Goal: Book appointment/travel/reservation: Register for event/course

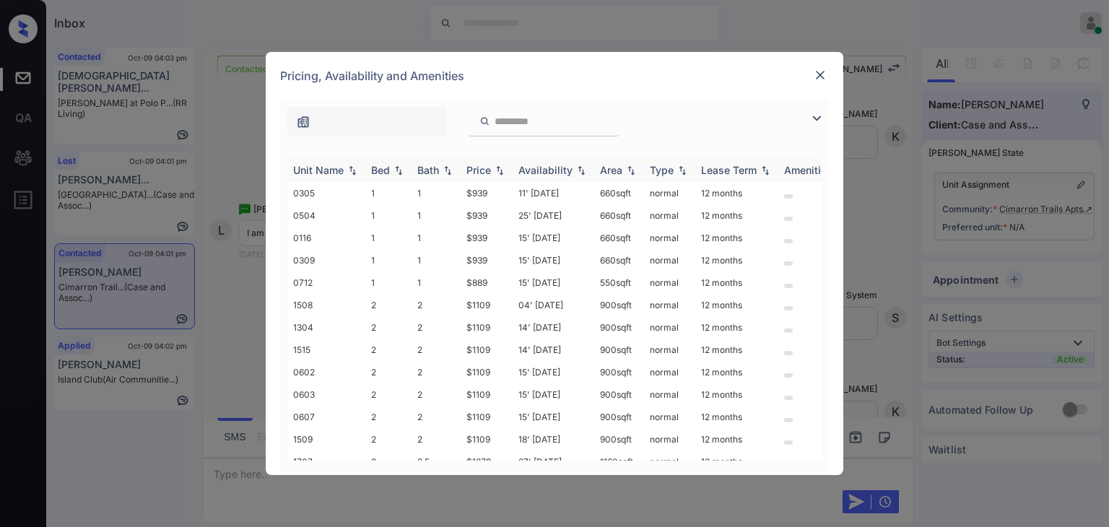
click at [386, 170] on div "Bed" at bounding box center [380, 170] width 19 height 12
click at [817, 82] on img at bounding box center [820, 75] width 14 height 14
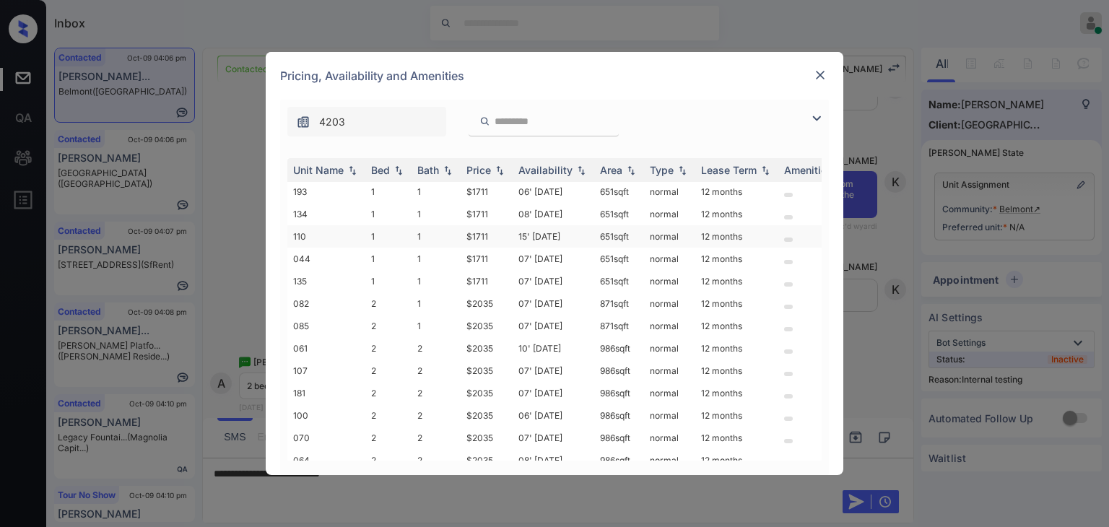
scroll to position [69, 0]
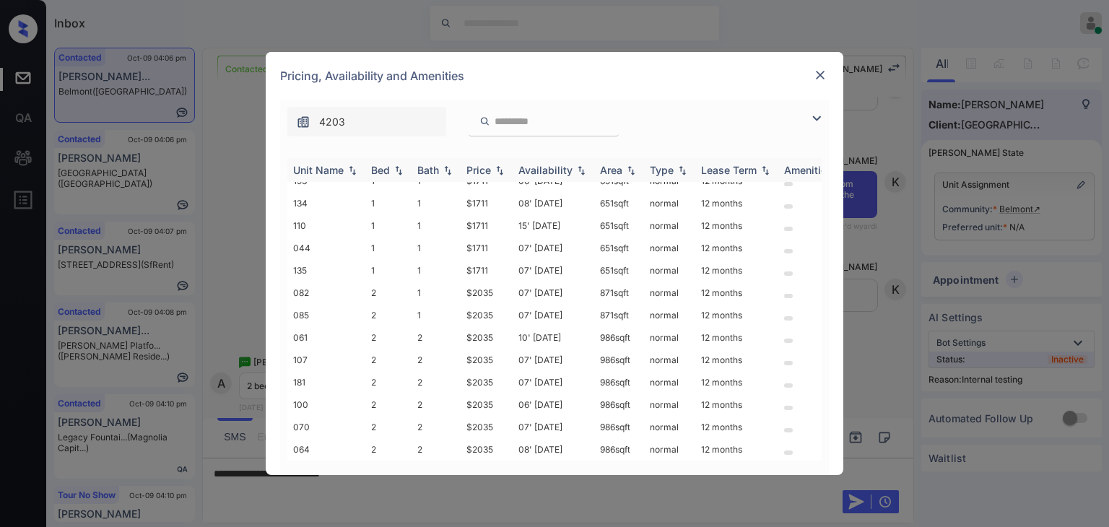
click at [384, 164] on div "Bed" at bounding box center [380, 170] width 19 height 12
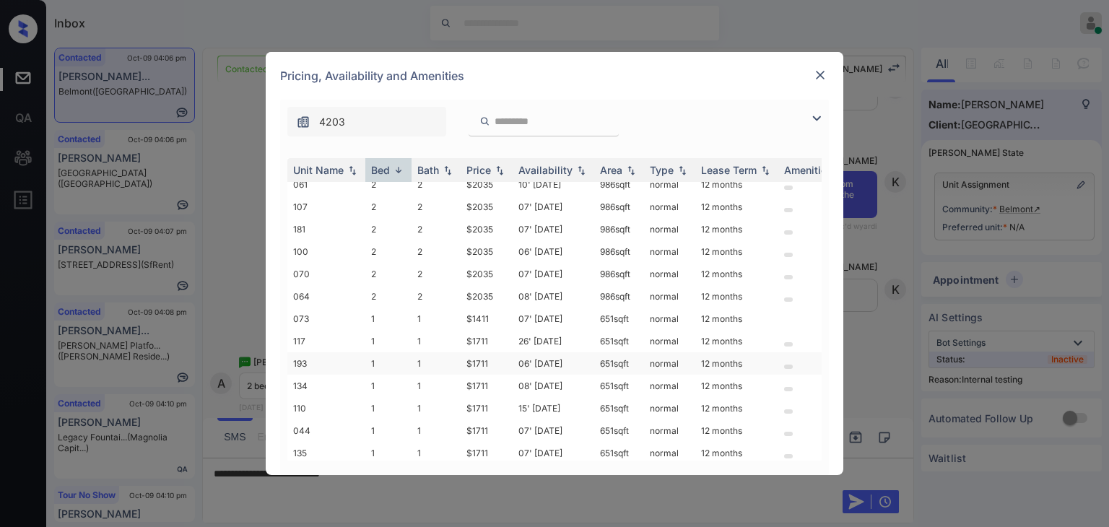
scroll to position [0, 0]
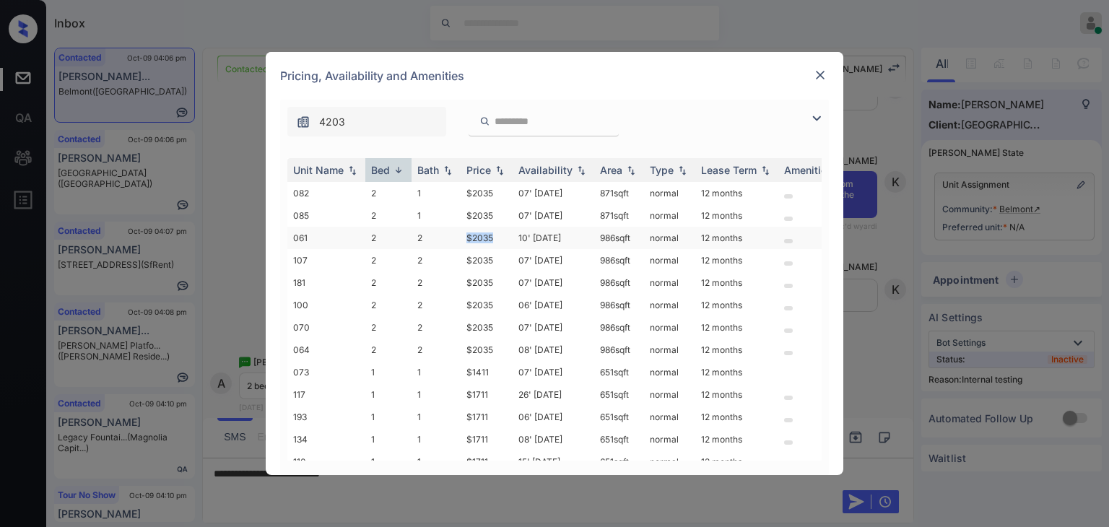
drag, startPoint x: 462, startPoint y: 236, endPoint x: 497, endPoint y: 235, distance: 35.4
click at [497, 235] on tr "061 2 2 $2035 10' Oct 25 986 sqft normal 12 months" at bounding box center [664, 238] width 755 height 22
copy tr "$2035"
click at [821, 71] on img at bounding box center [820, 75] width 14 height 14
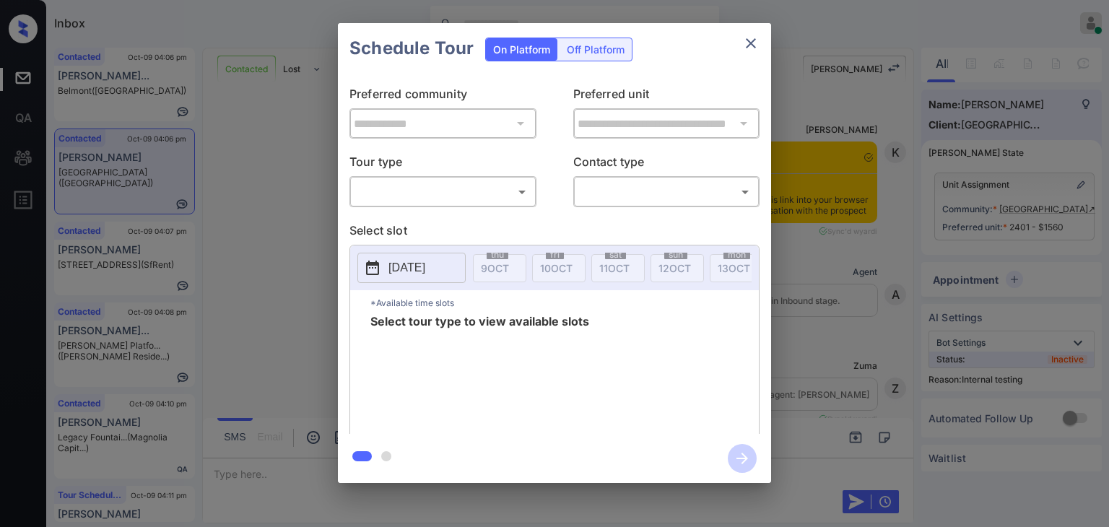
scroll to position [1227, 0]
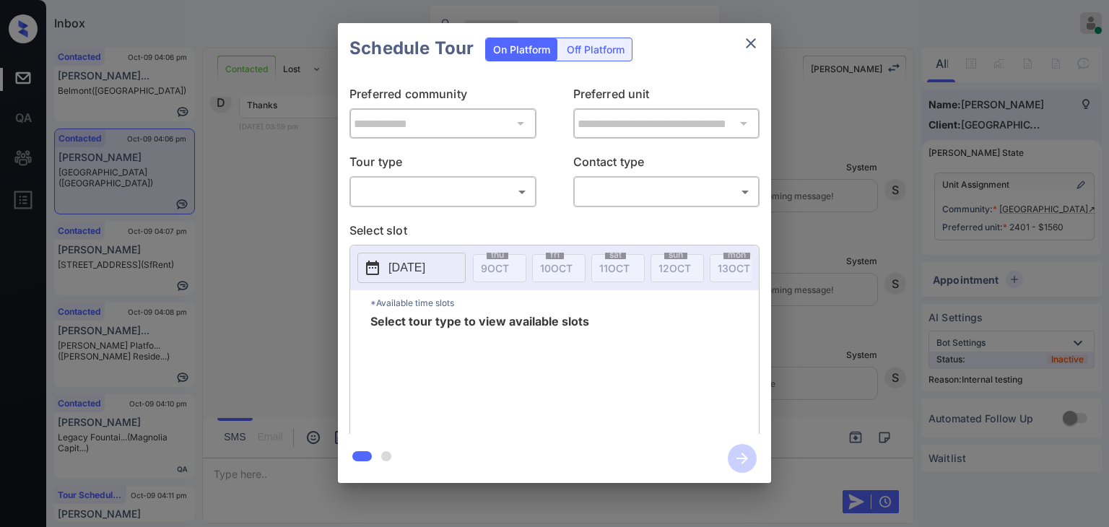
click at [426, 187] on body "Inbox [PERSON_NAME] [PERSON_NAME] Online Set yourself offline Set yourself on b…" at bounding box center [554, 263] width 1109 height 527
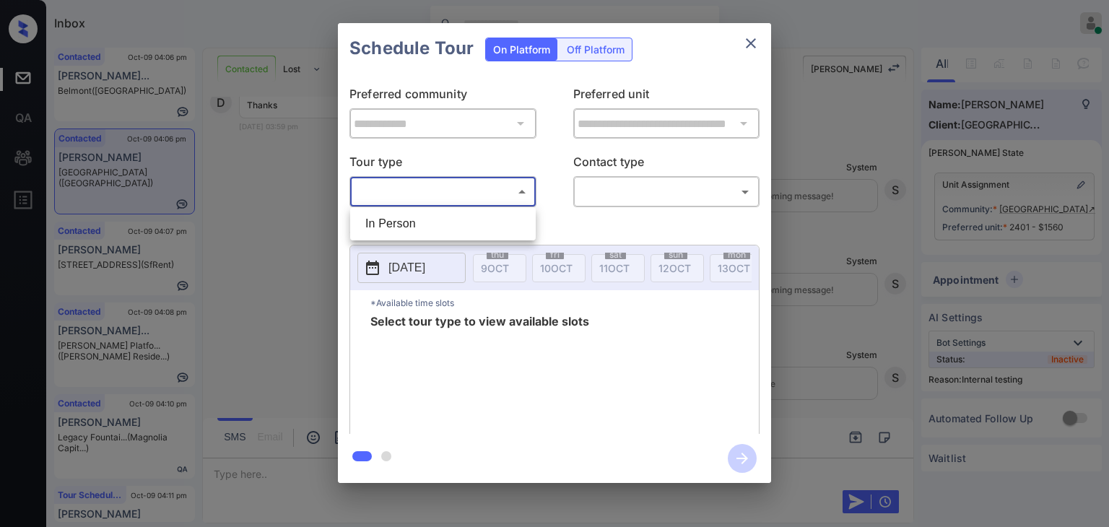
drag, startPoint x: 391, startPoint y: 227, endPoint x: 587, endPoint y: 220, distance: 196.5
click at [392, 226] on li "In Person" at bounding box center [443, 224] width 178 height 26
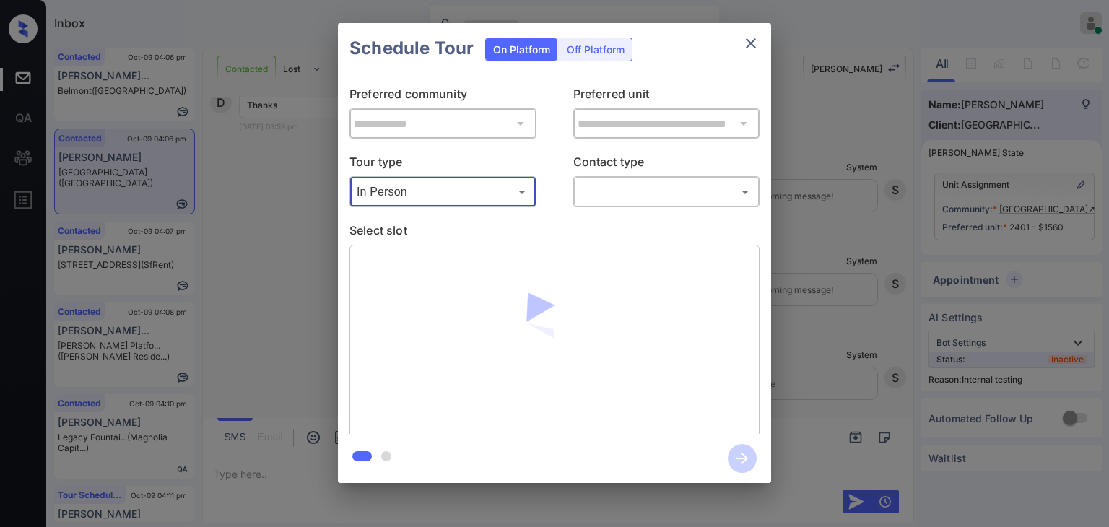
type input "********"
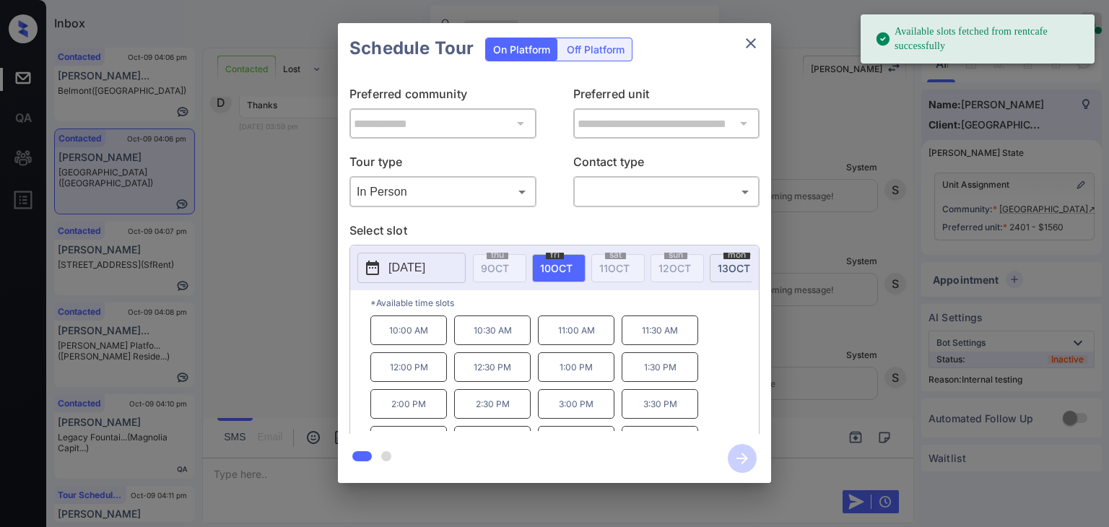
click at [425, 271] on p "[DATE]" at bounding box center [406, 267] width 37 height 17
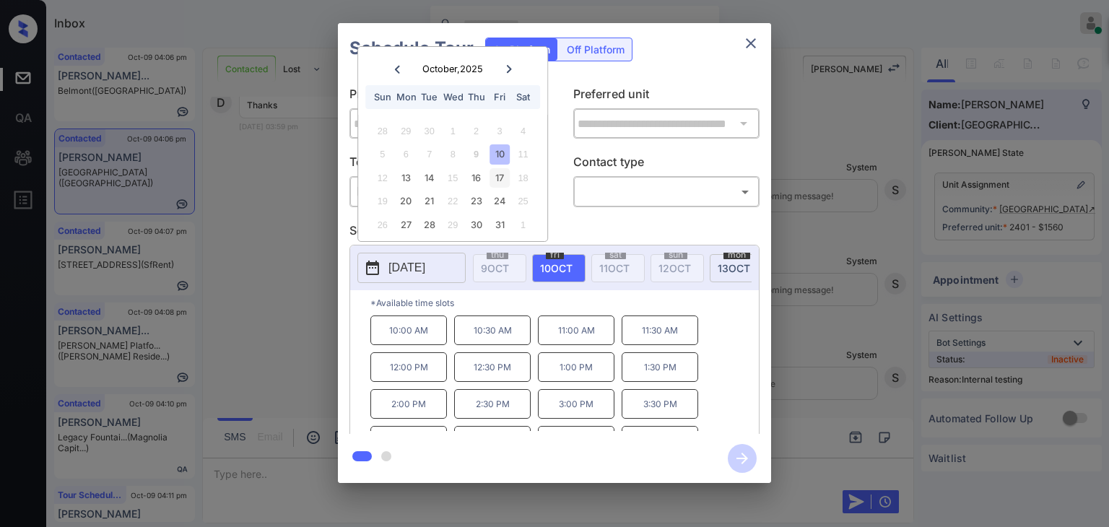
click at [497, 179] on div "17" at bounding box center [499, 177] width 19 height 19
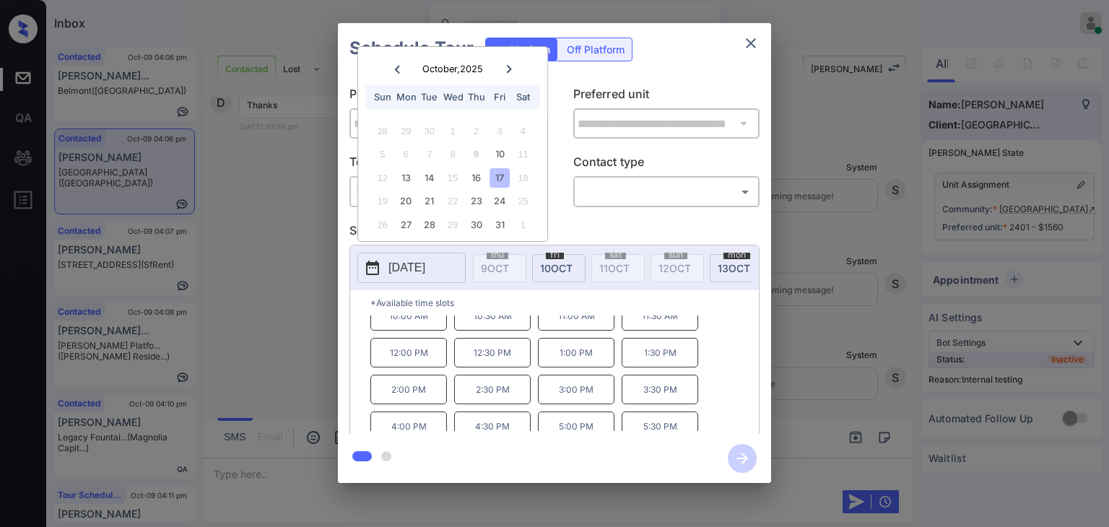
scroll to position [0, 0]
click at [743, 41] on icon "close" at bounding box center [750, 43] width 17 height 17
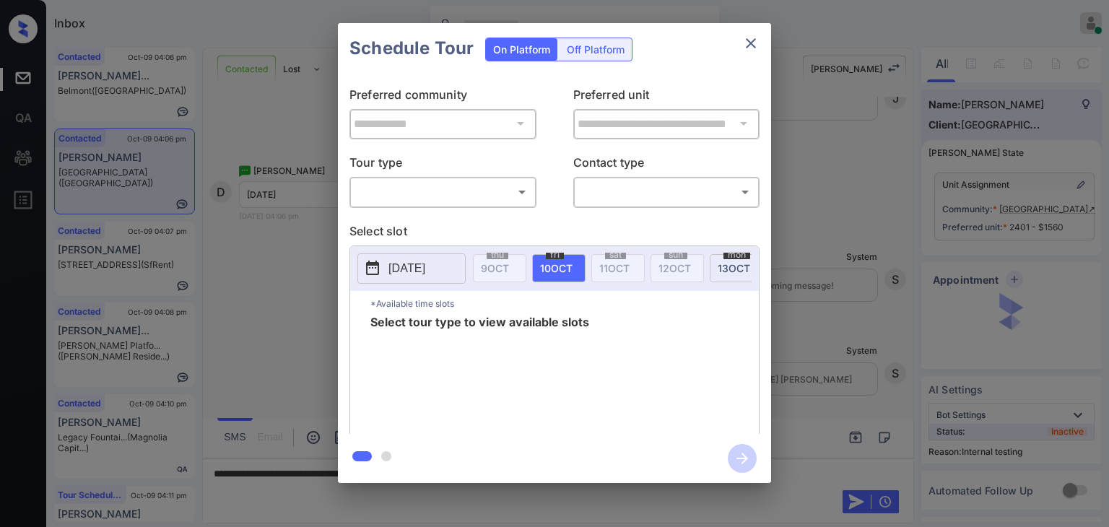
scroll to position [1227, 0]
click at [469, 191] on body "Inbox [PERSON_NAME] [PERSON_NAME] Online Set yourself offline Set yourself on b…" at bounding box center [554, 263] width 1109 height 527
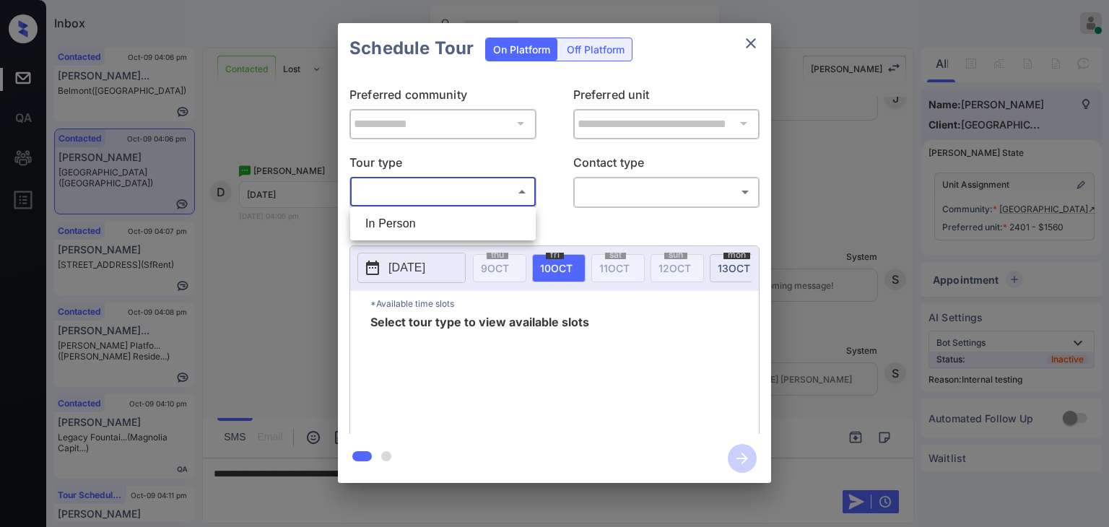
click at [451, 222] on li "In Person" at bounding box center [443, 224] width 178 height 26
type input "********"
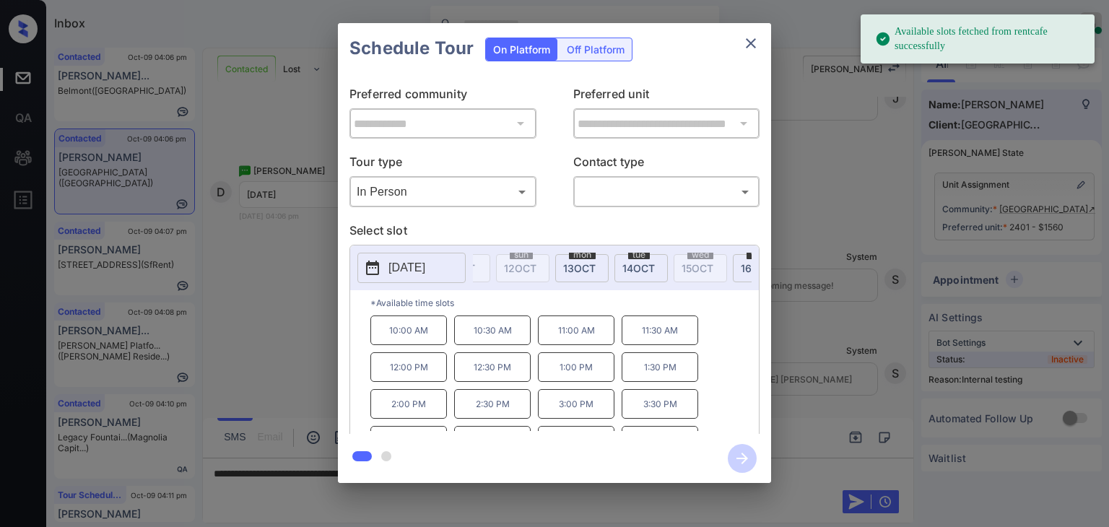
scroll to position [0, 173]
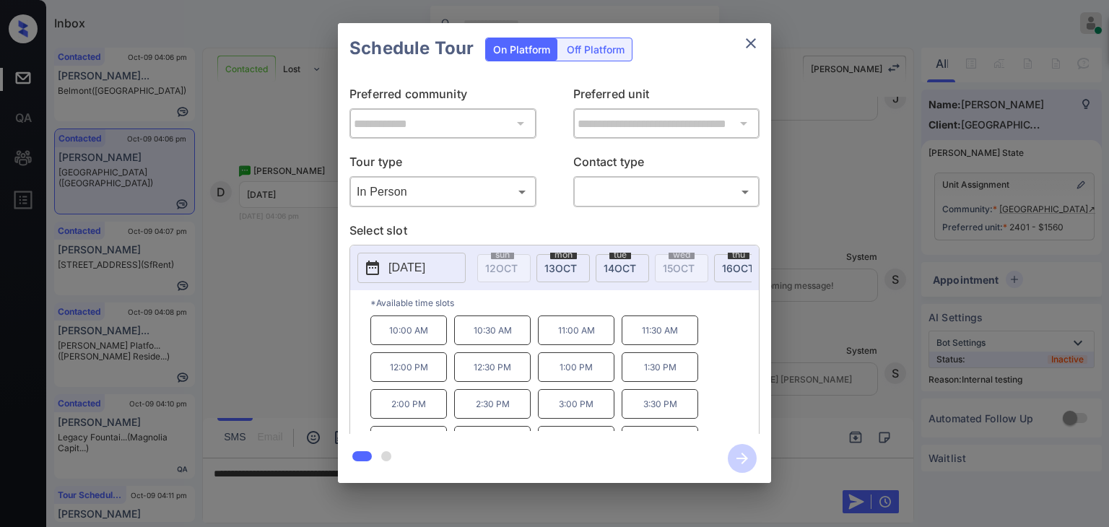
click at [742, 283] on div "thu 9 OCT fri 10 OCT sat 11 OCT sun 12 OCT mon 13 OCT tue 14 OCT wed 15 OCT thu…" at bounding box center [612, 268] width 279 height 30
click at [723, 270] on span "17 OCT" at bounding box center [739, 268] width 32 height 12
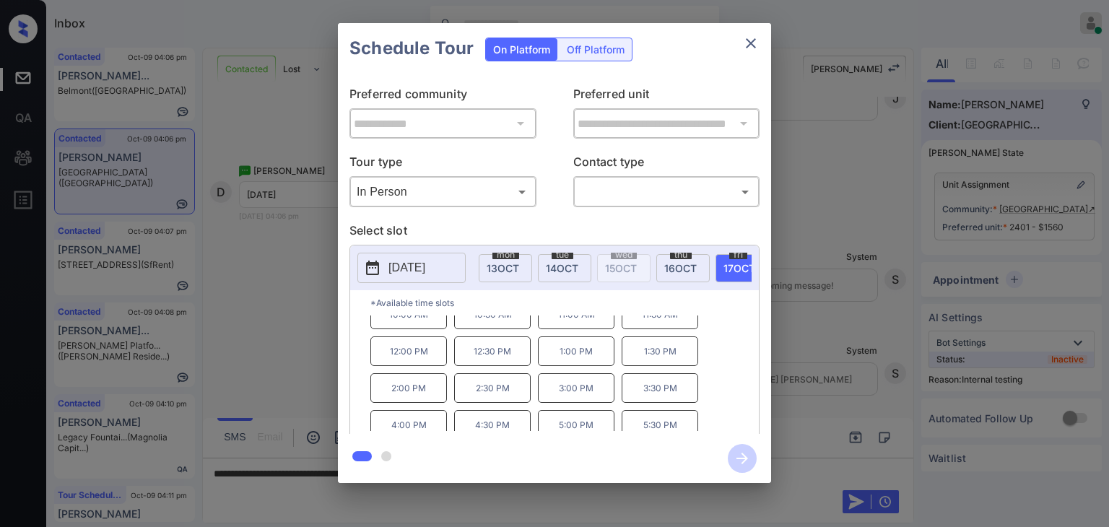
scroll to position [23, 0]
click at [753, 40] on icon "close" at bounding box center [751, 43] width 10 height 10
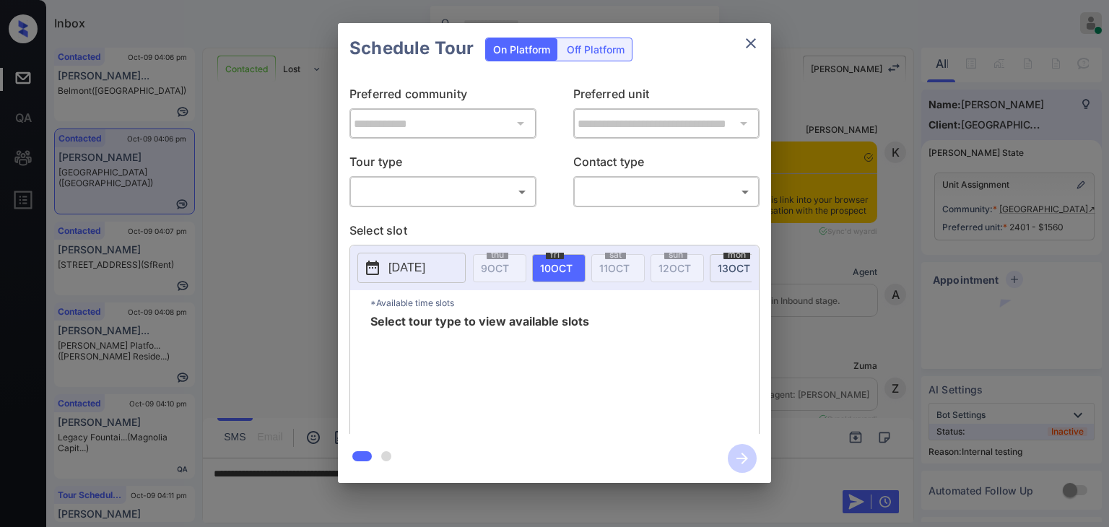
scroll to position [1227, 0]
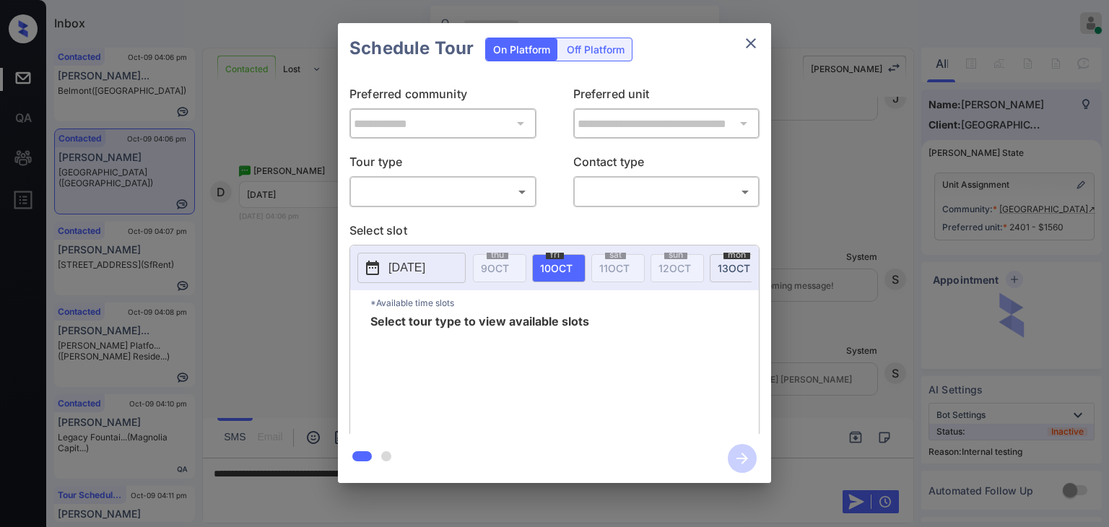
click at [388, 199] on body "Inbox [PERSON_NAME] [PERSON_NAME] Online Set yourself offline Set yourself on b…" at bounding box center [554, 263] width 1109 height 527
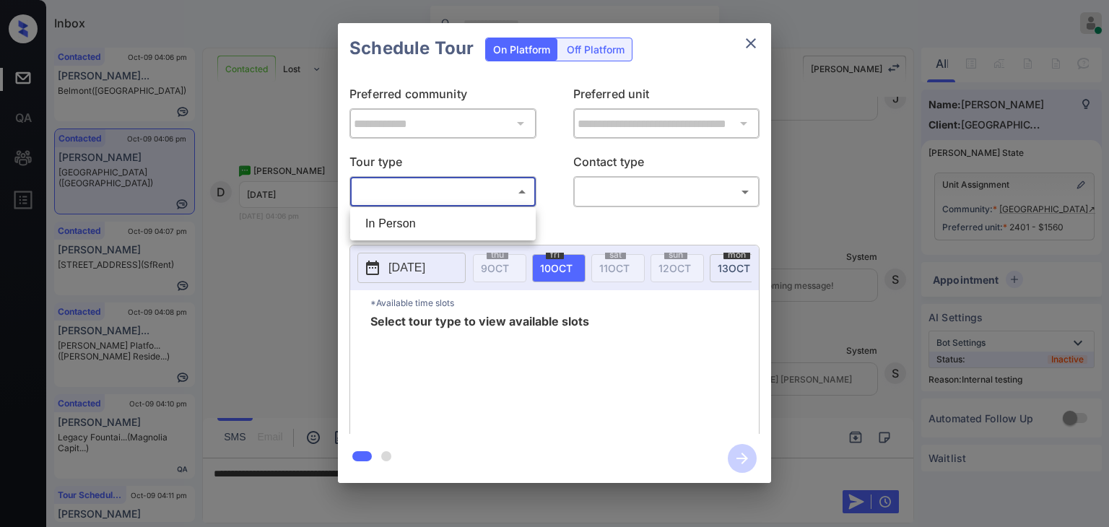
click at [404, 227] on li "In Person" at bounding box center [443, 224] width 178 height 26
type input "********"
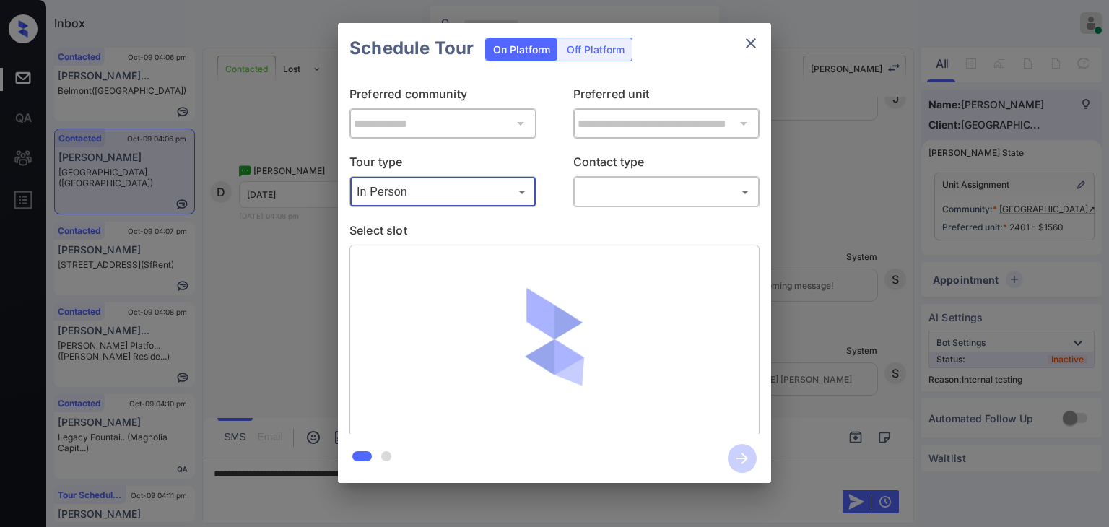
click at [618, 196] on body "Inbox Danielle Dela Cruz Online Set yourself offline Set yourself on break Prof…" at bounding box center [554, 263] width 1109 height 527
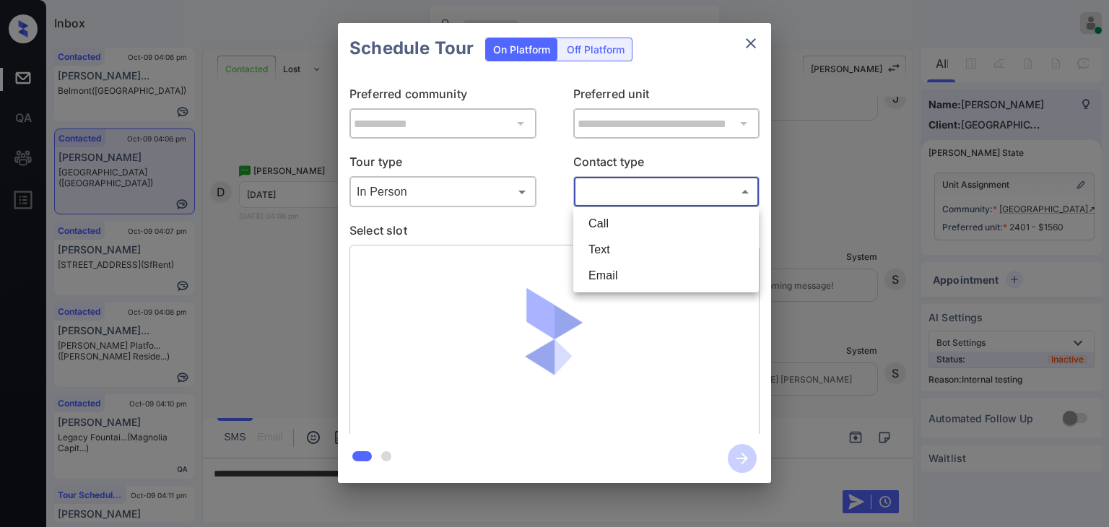
click at [601, 245] on li "Text" at bounding box center [666, 250] width 178 height 26
type input "****"
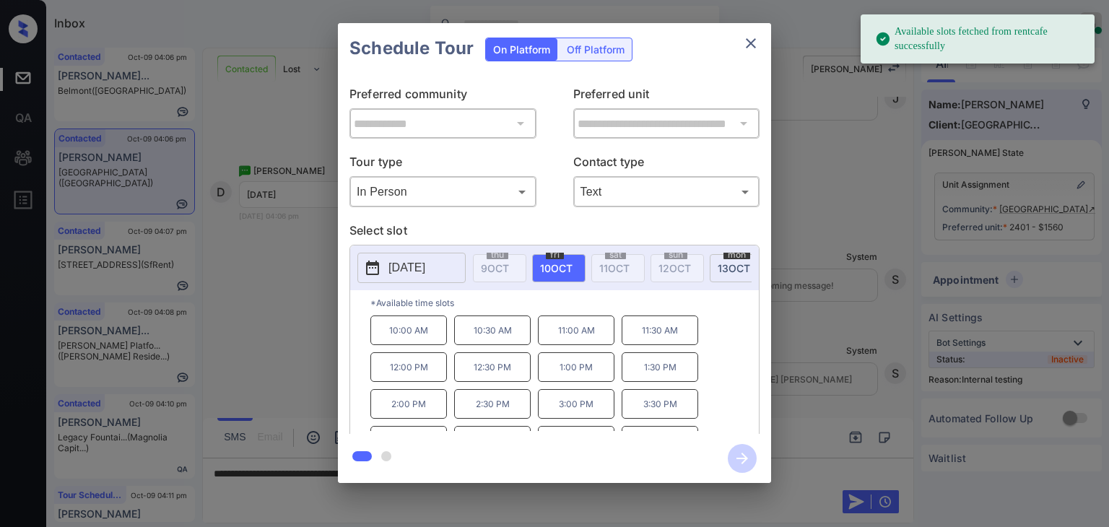
click at [425, 262] on p "2025-10-10" at bounding box center [406, 267] width 37 height 17
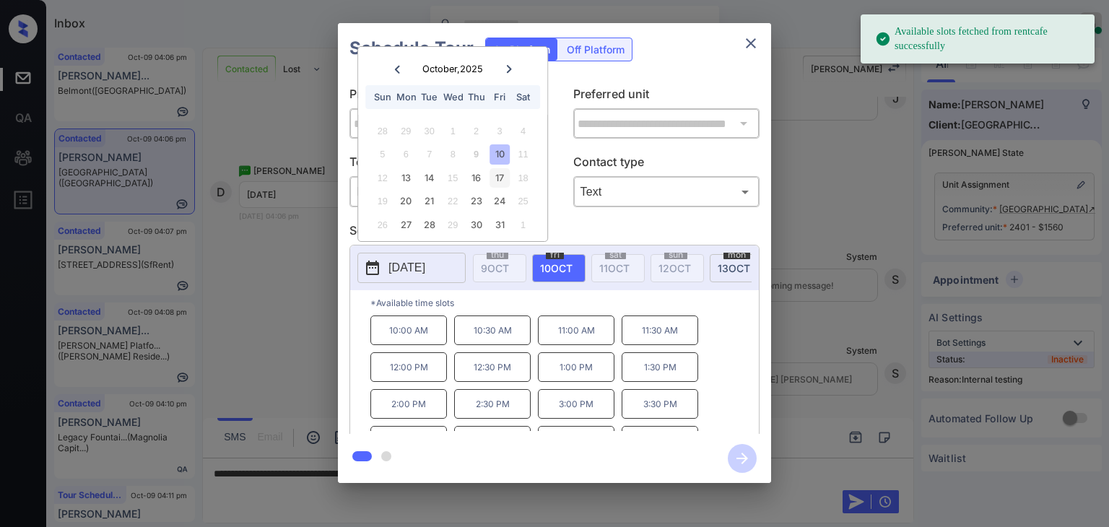
click at [503, 174] on div "17" at bounding box center [499, 177] width 19 height 19
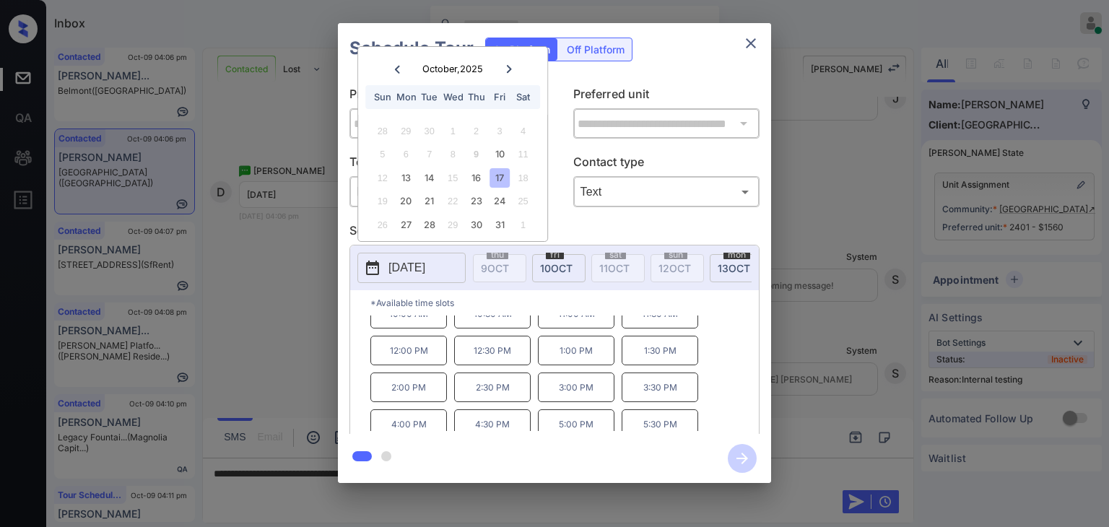
scroll to position [23, 0]
click at [752, 38] on icon "close" at bounding box center [750, 43] width 17 height 17
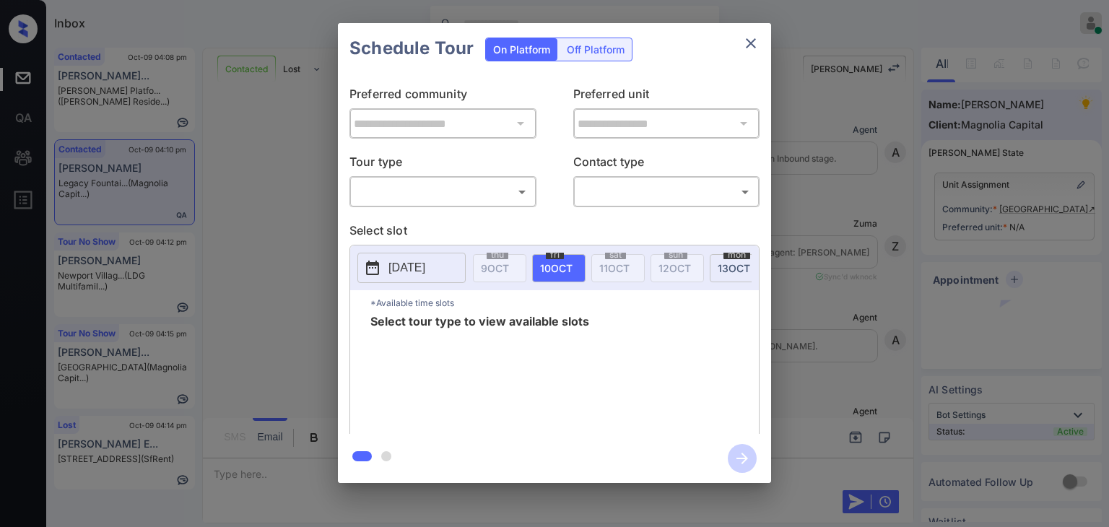
scroll to position [5592, 0]
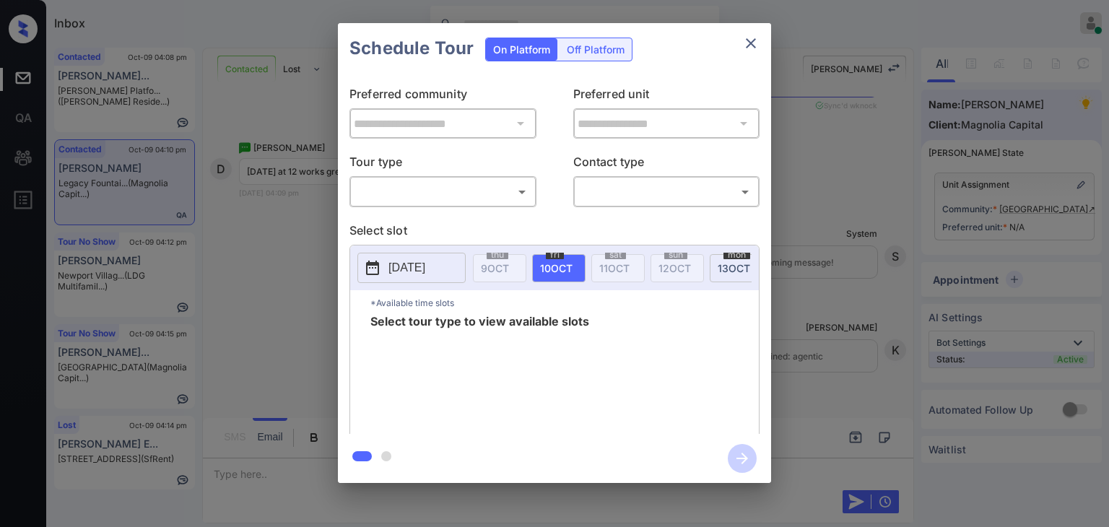
click at [427, 187] on body "Inbox [PERSON_NAME] [PERSON_NAME] Online Set yourself offline Set yourself on b…" at bounding box center [554, 263] width 1109 height 527
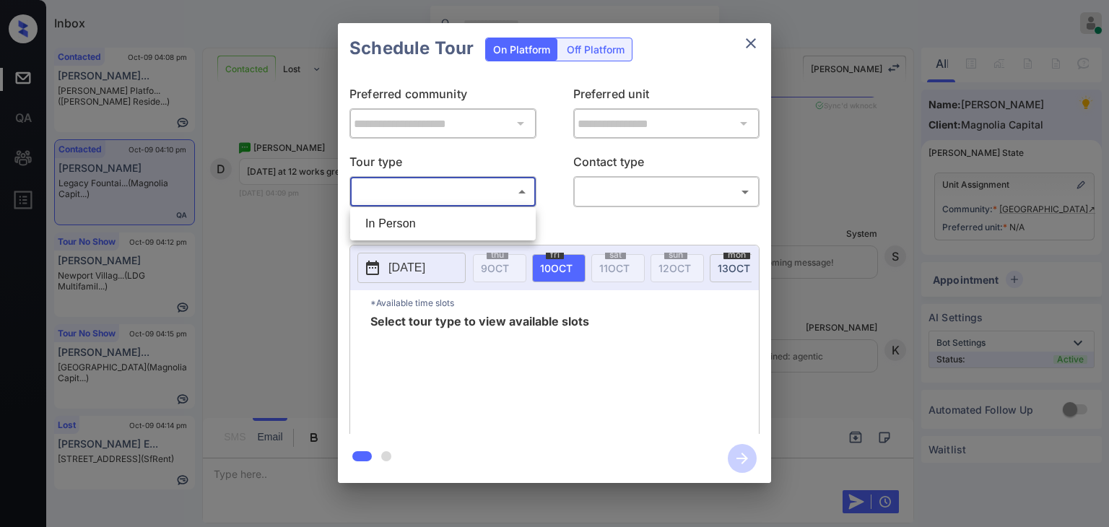
click at [419, 223] on li "In Person" at bounding box center [443, 224] width 178 height 26
type input "********"
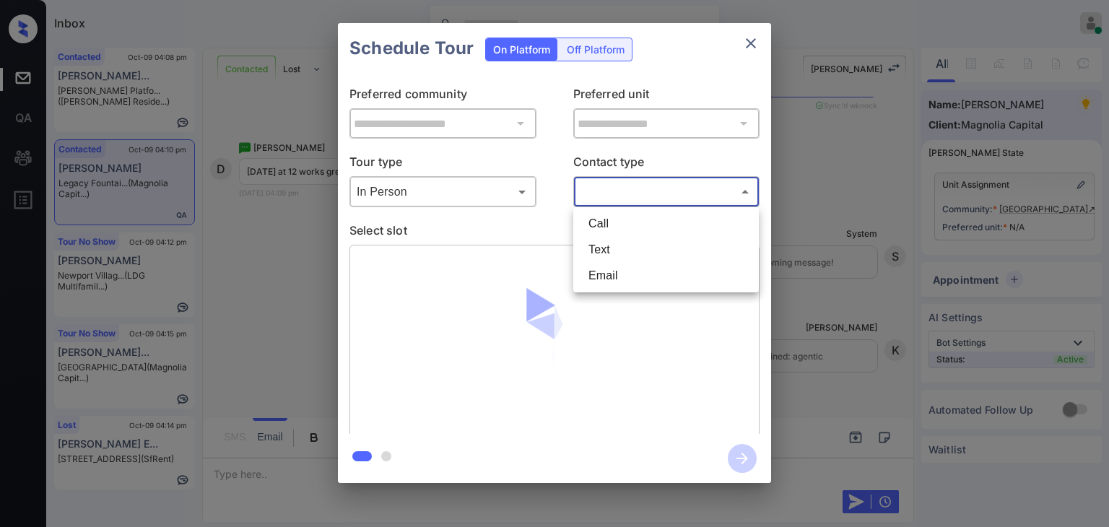
click at [648, 203] on body "Inbox Danielle Dela Cruz Online Set yourself offline Set yourself on break Prof…" at bounding box center [554, 263] width 1109 height 527
click at [604, 245] on li "Text" at bounding box center [666, 250] width 178 height 26
type input "****"
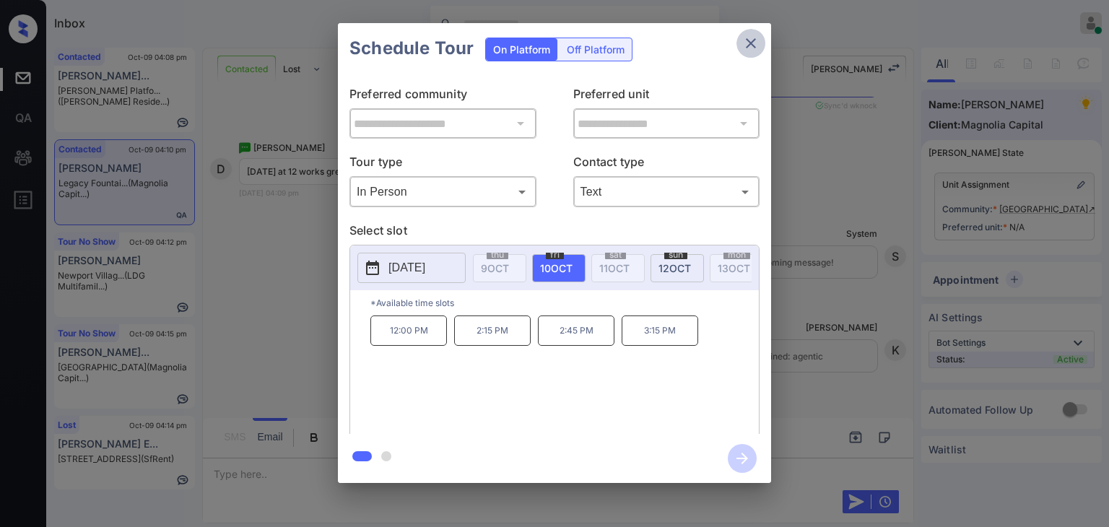
click at [753, 38] on icon "close" at bounding box center [750, 43] width 17 height 17
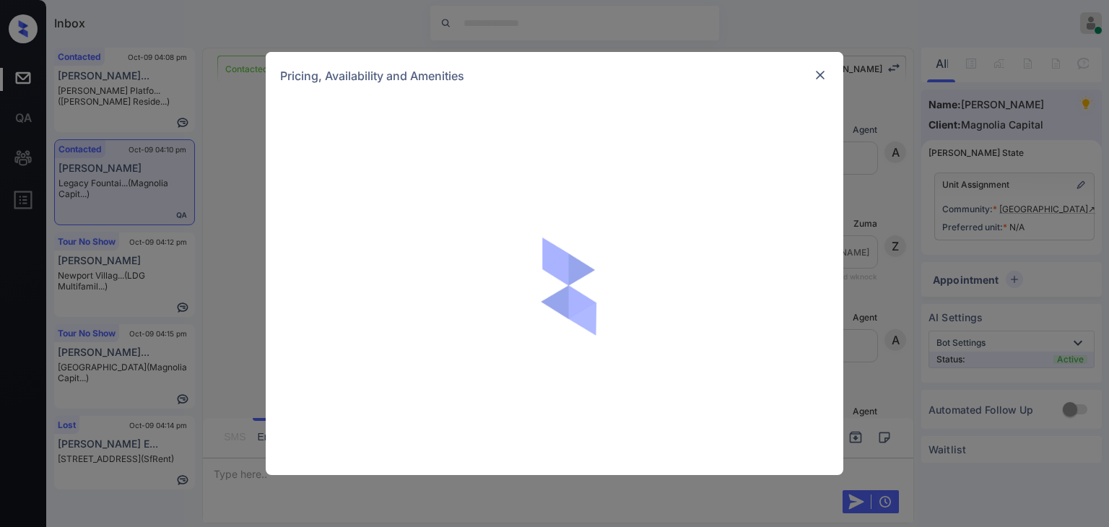
scroll to position [5448, 0]
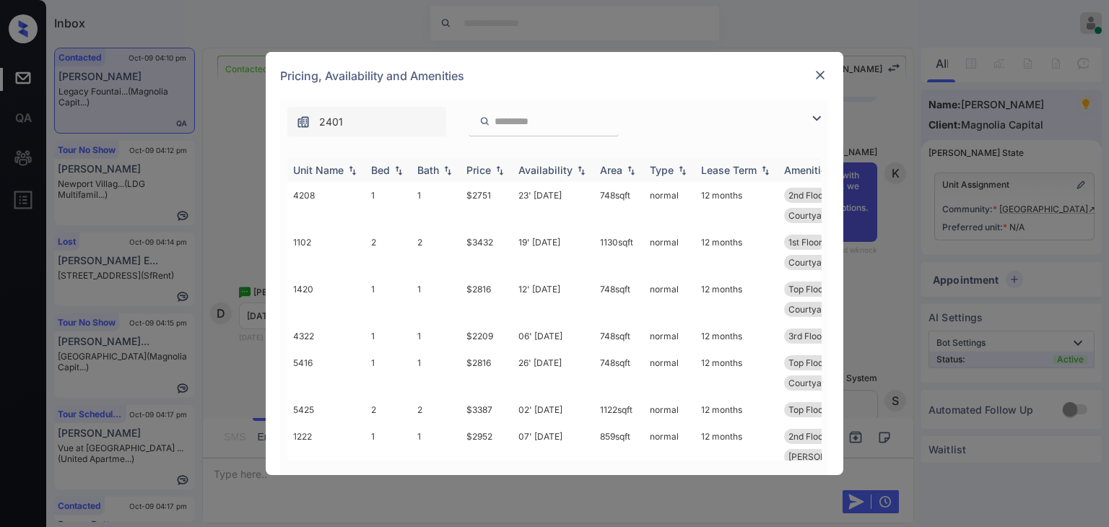
click at [378, 168] on div "Bed" at bounding box center [380, 170] width 19 height 12
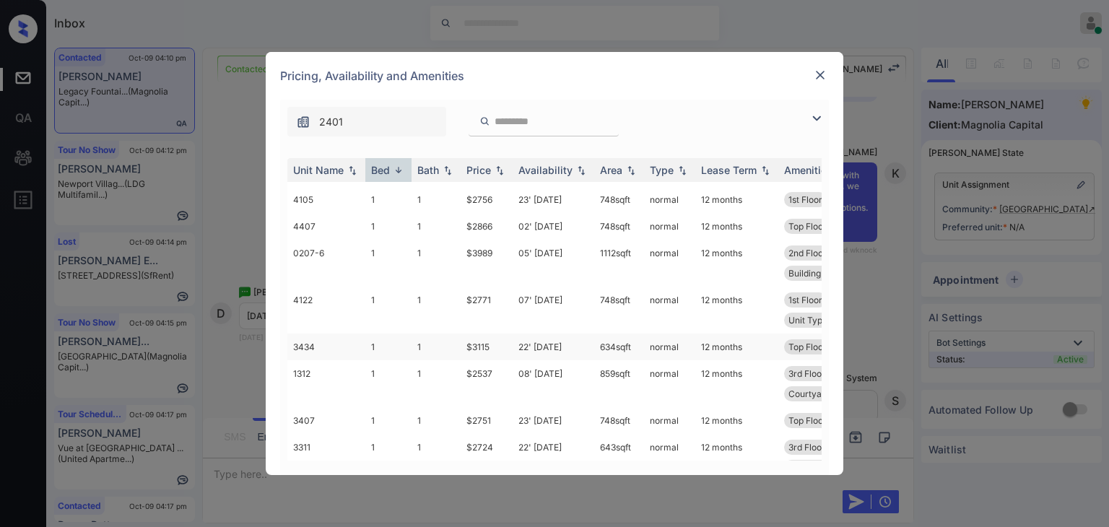
scroll to position [1005, 0]
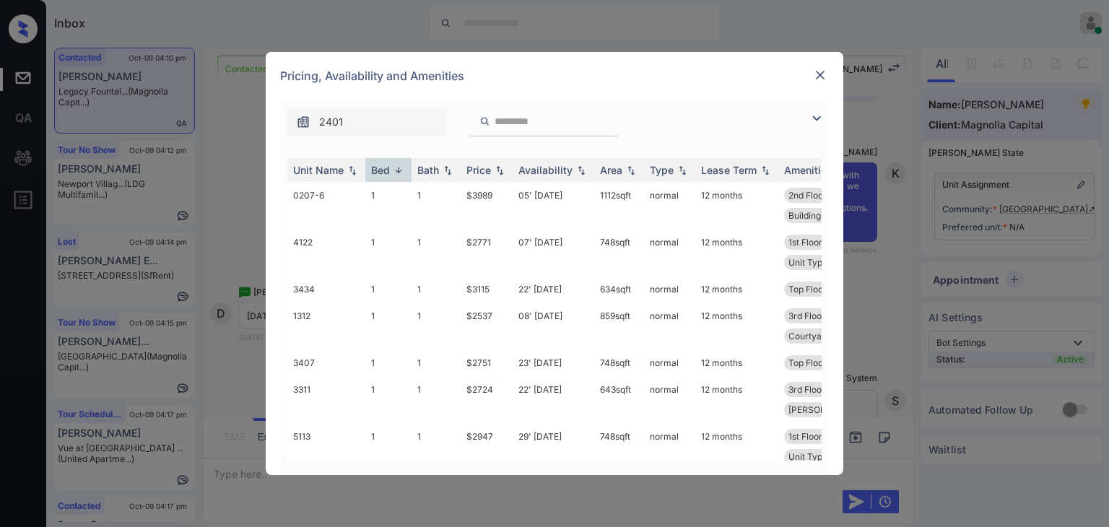
click at [233, 223] on div "**********" at bounding box center [554, 263] width 1109 height 527
click at [380, 423] on td "1" at bounding box center [388, 446] width 46 height 47
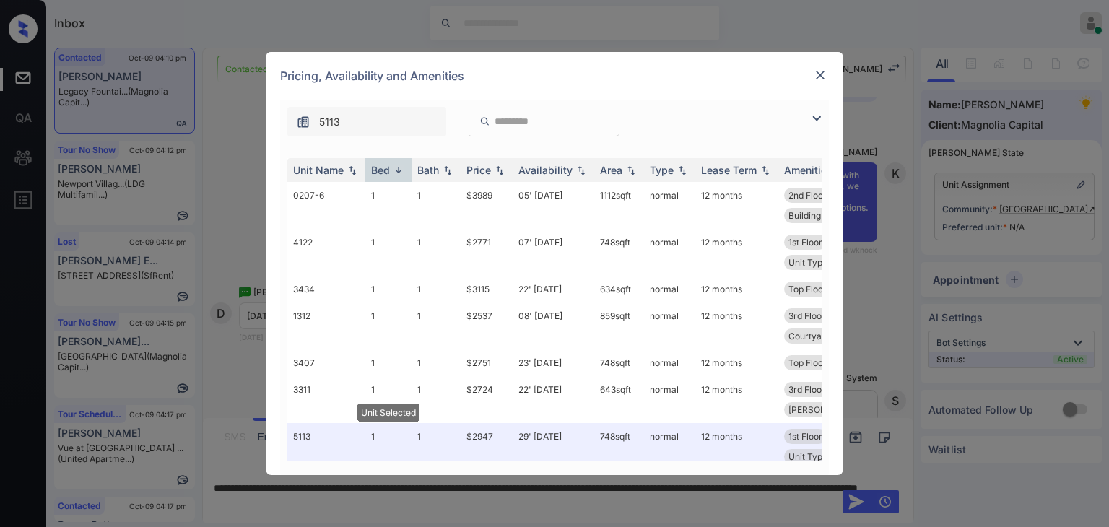
click at [822, 69] on img at bounding box center [820, 75] width 14 height 14
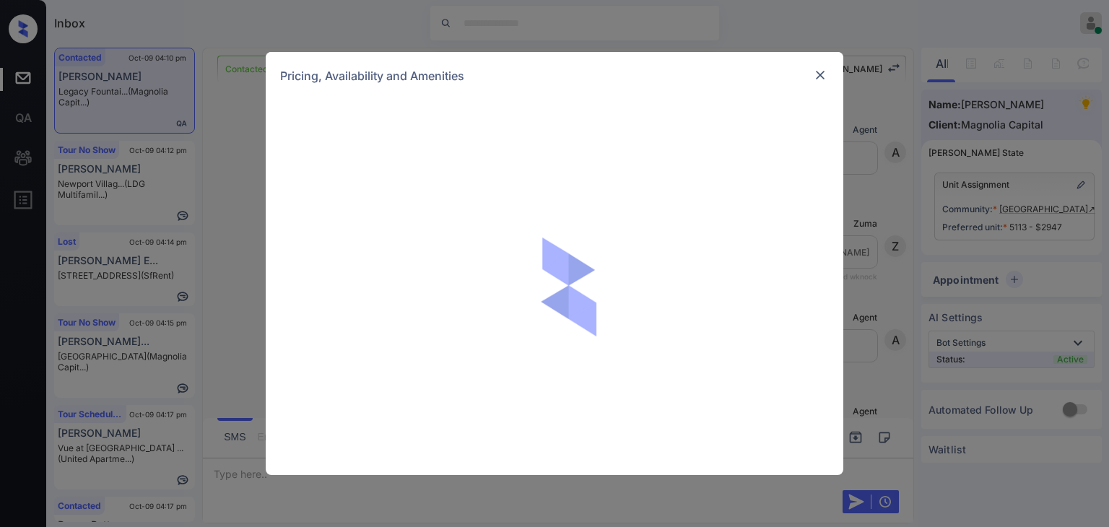
scroll to position [5448, 0]
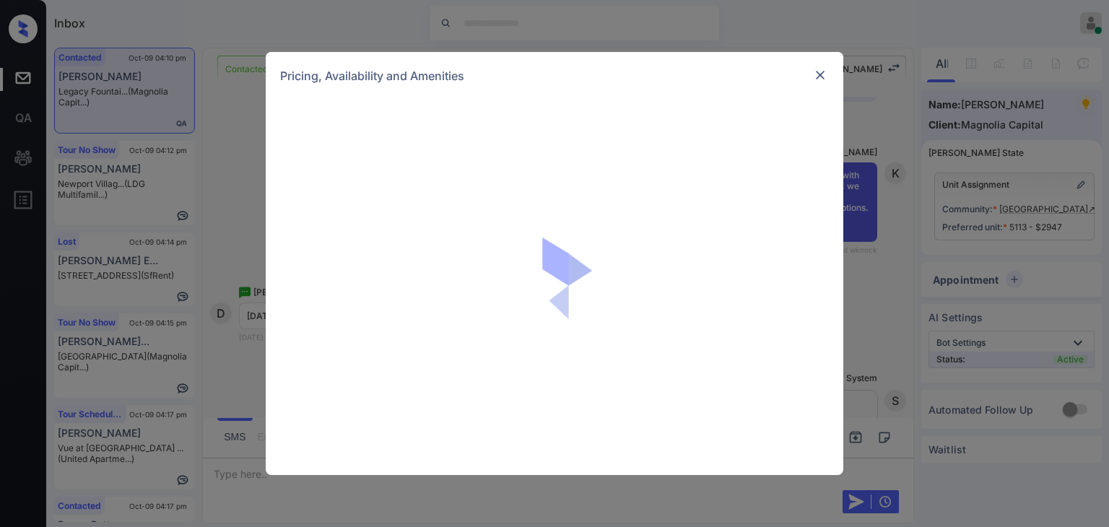
click at [812, 70] on div at bounding box center [820, 74] width 17 height 17
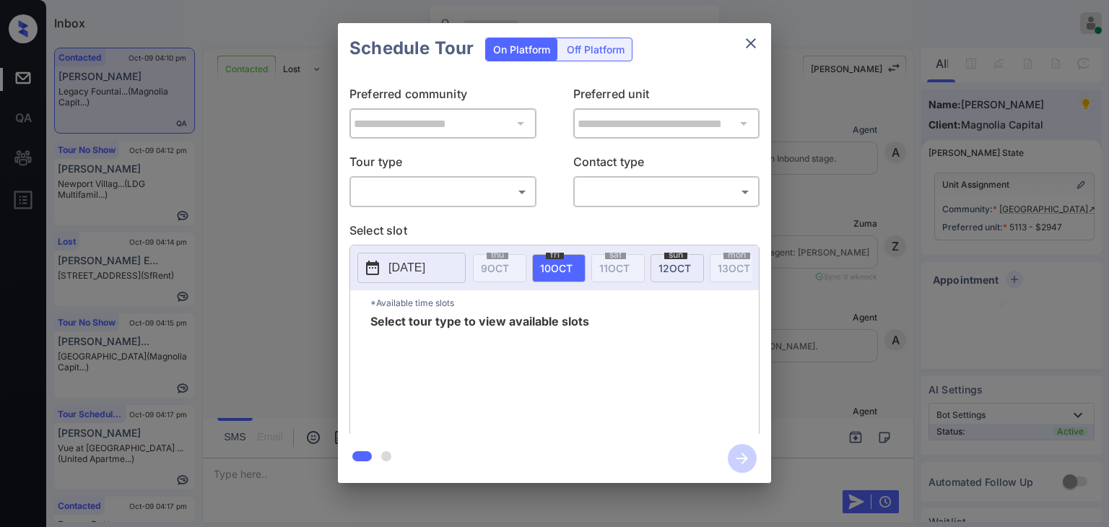
scroll to position [5448, 0]
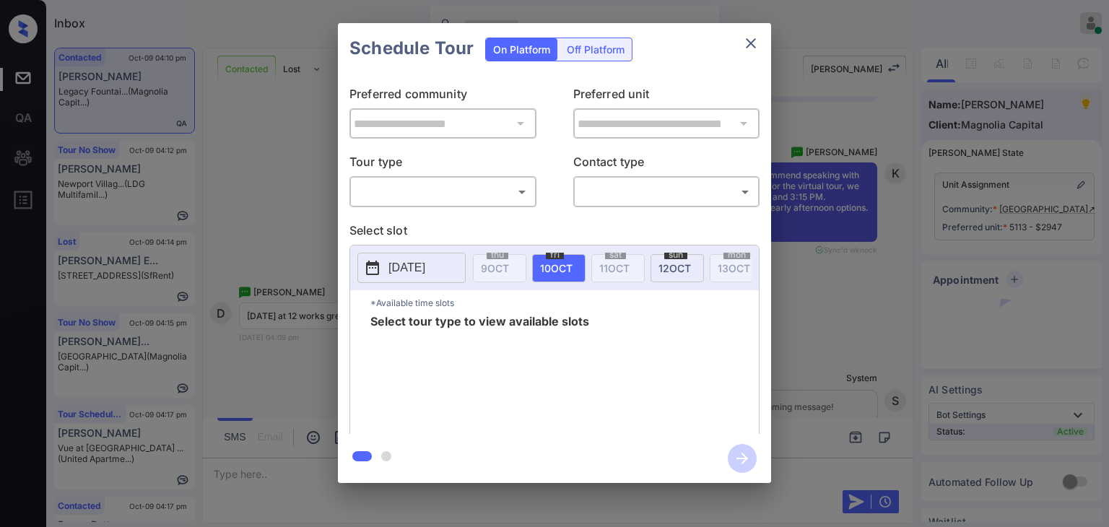
click at [399, 177] on div "​ ​" at bounding box center [442, 191] width 187 height 31
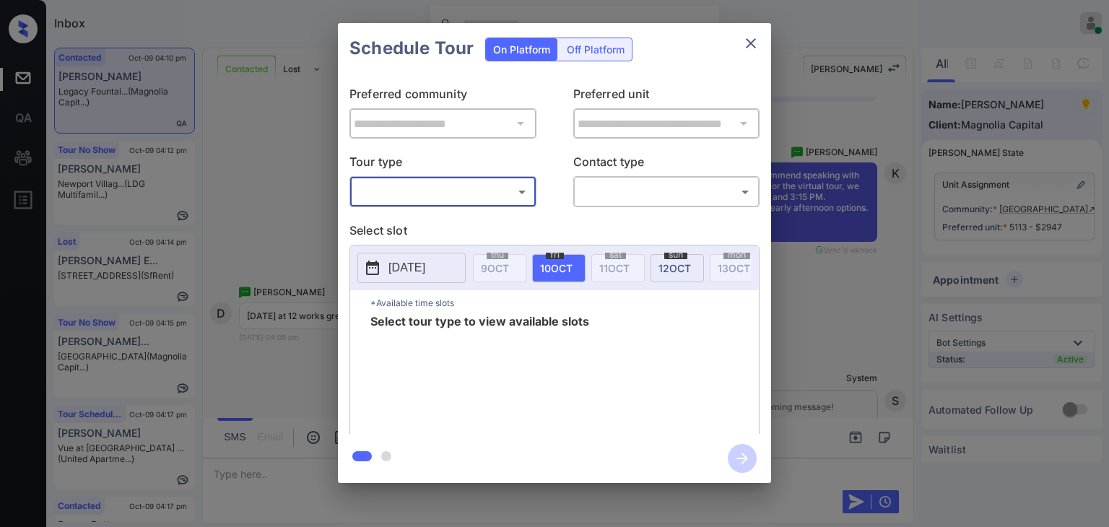
click at [396, 183] on body "Inbox Danielle Dela Cruz Online Set yourself offline Set yourself on break Prof…" at bounding box center [554, 263] width 1109 height 527
click at [299, 162] on div at bounding box center [554, 263] width 1109 height 527
click at [745, 43] on icon "close" at bounding box center [750, 43] width 17 height 17
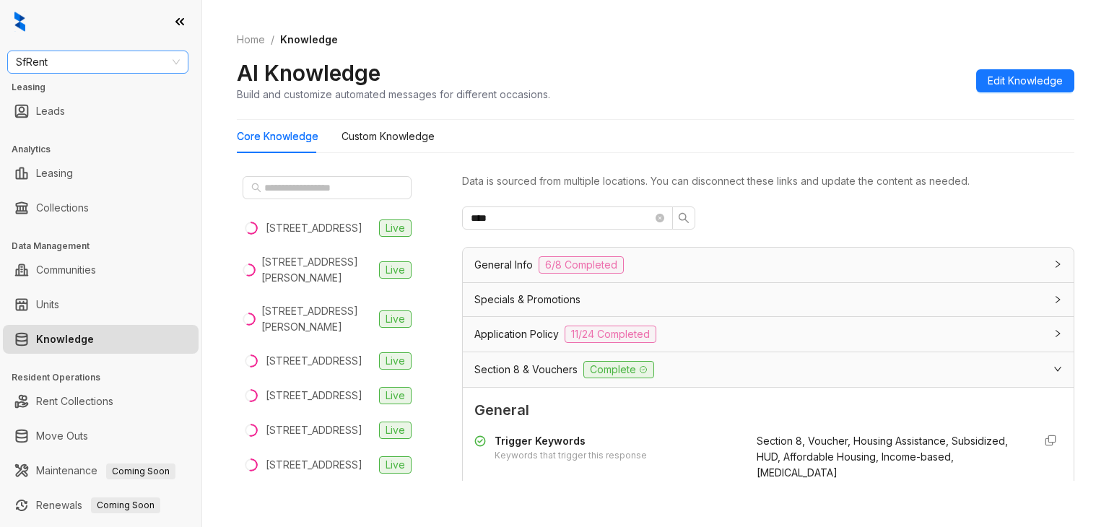
scroll to position [573, 0]
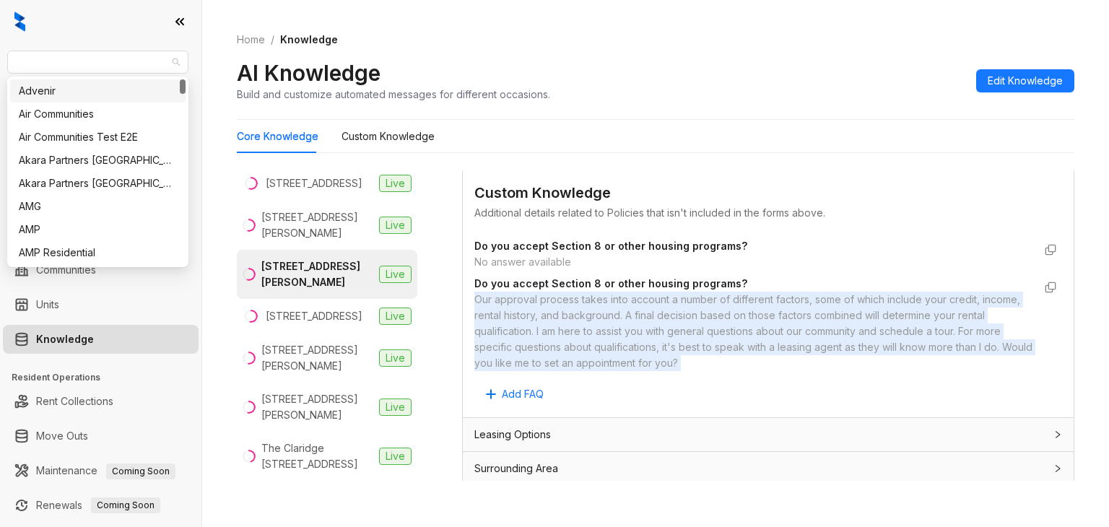
drag, startPoint x: 74, startPoint y: 60, endPoint x: 0, endPoint y: 47, distance: 74.8
click at [0, 47] on div "SfRent Leasing Leads Analytics Leasing Collections Data Management Communities …" at bounding box center [100, 263] width 201 height 527
click at [68, 54] on span "SfRent" at bounding box center [98, 62] width 164 height 22
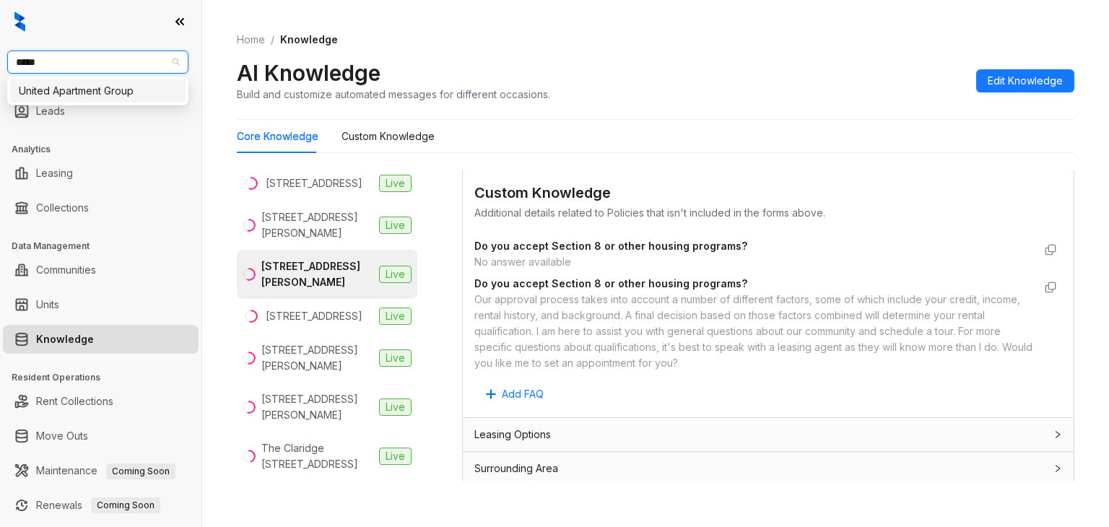
type input "******"
click at [100, 90] on div "United Apartment Group" at bounding box center [98, 91] width 158 height 16
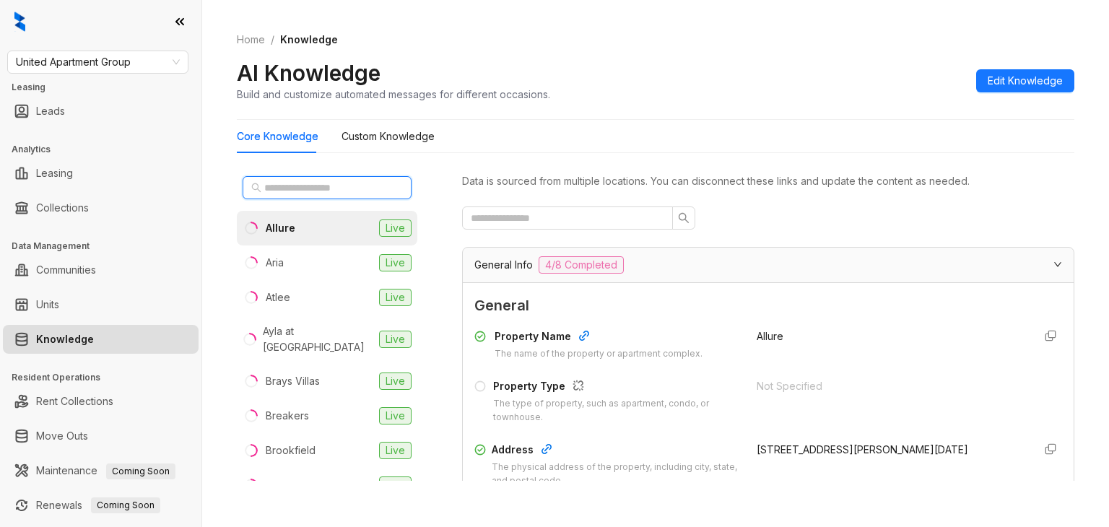
click at [321, 183] on input "text" at bounding box center [327, 188] width 127 height 16
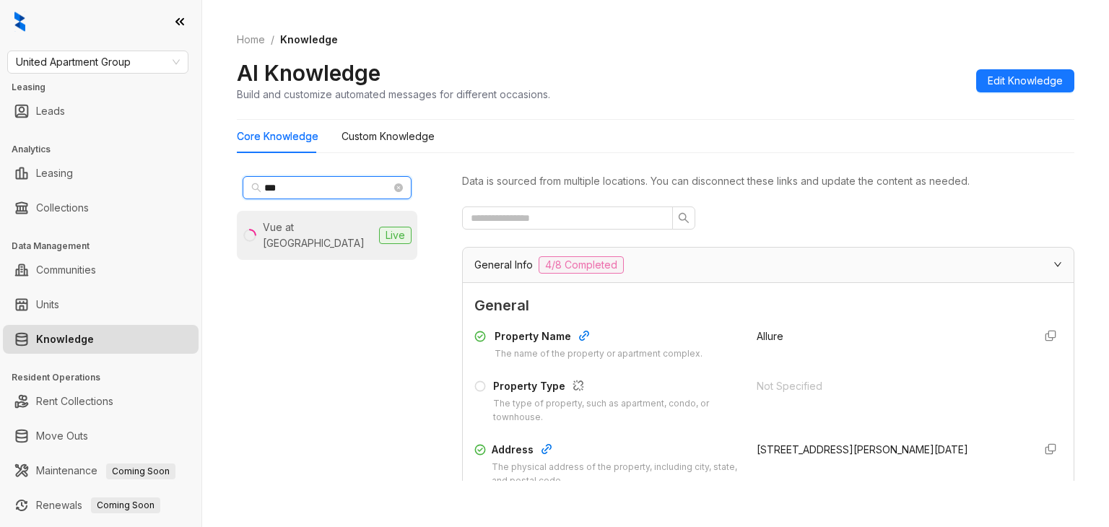
type input "***"
click at [292, 220] on div "Vue at Sonoma Verde" at bounding box center [318, 235] width 110 height 32
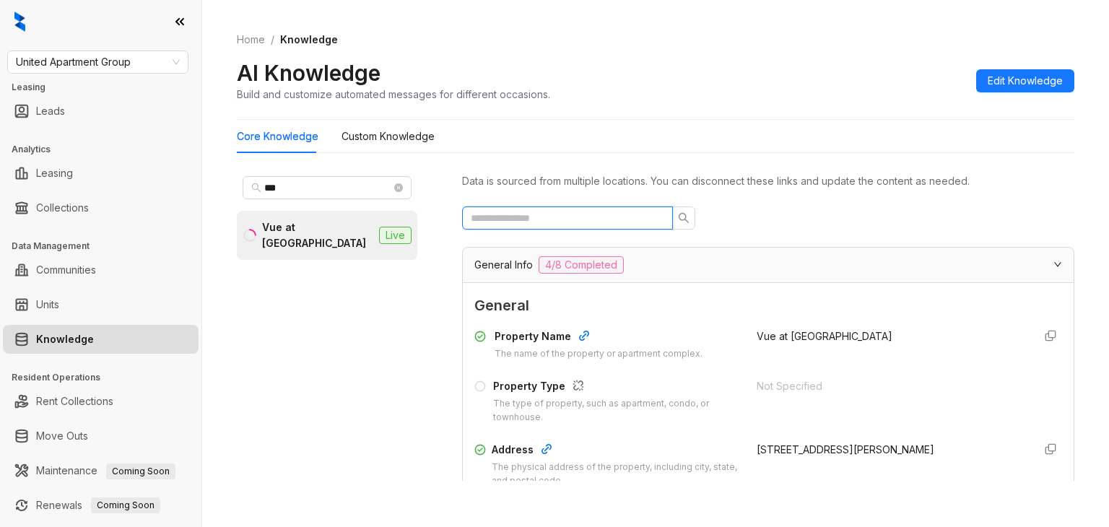
click at [573, 219] on input "text" at bounding box center [562, 218] width 182 height 16
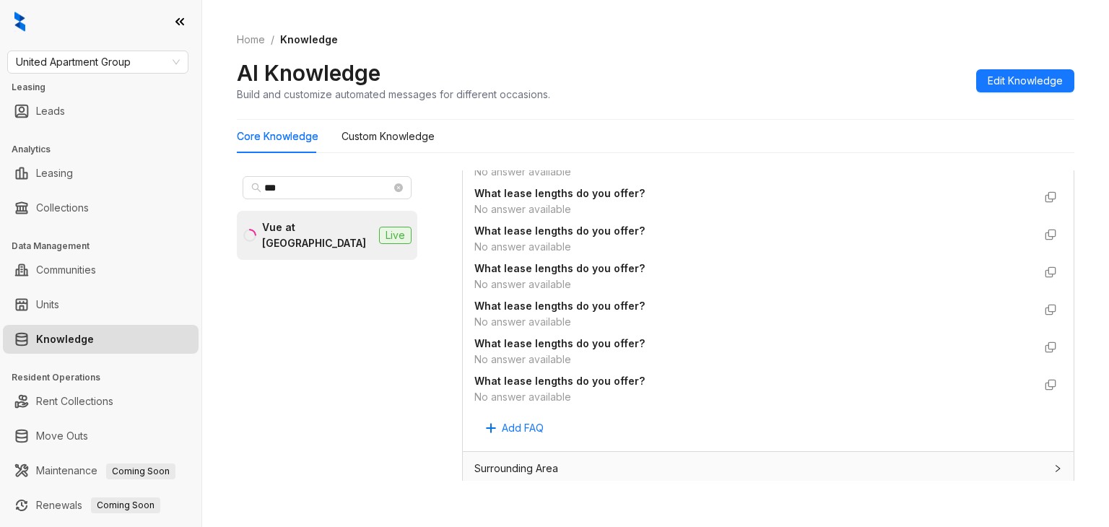
scroll to position [939, 0]
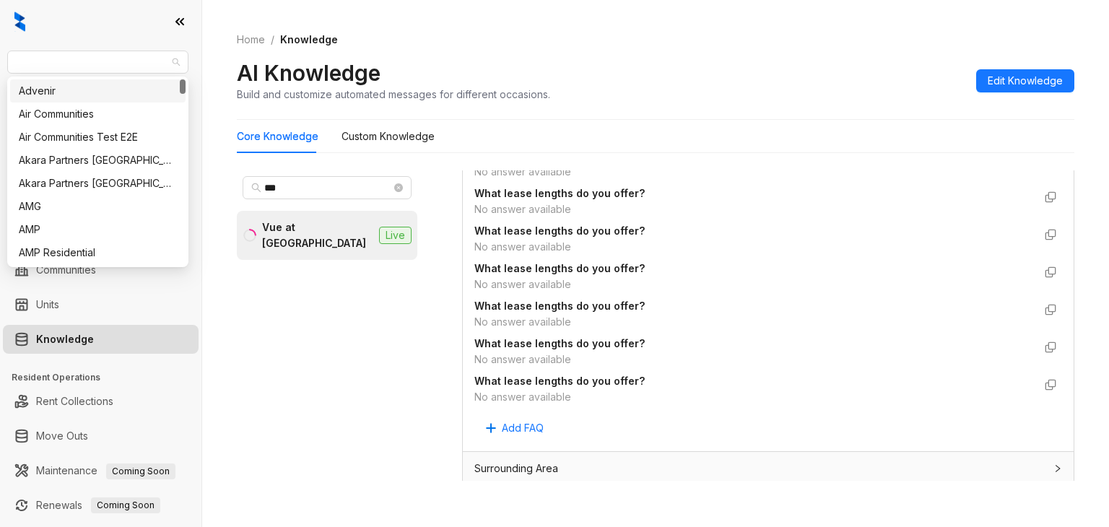
drag, startPoint x: 144, startPoint y: 58, endPoint x: 0, endPoint y: 61, distance: 143.7
click at [0, 61] on div "United Apartment Group Leasing Leads Analytics Leasing Collections Data Managem…" at bounding box center [100, 263] width 201 height 527
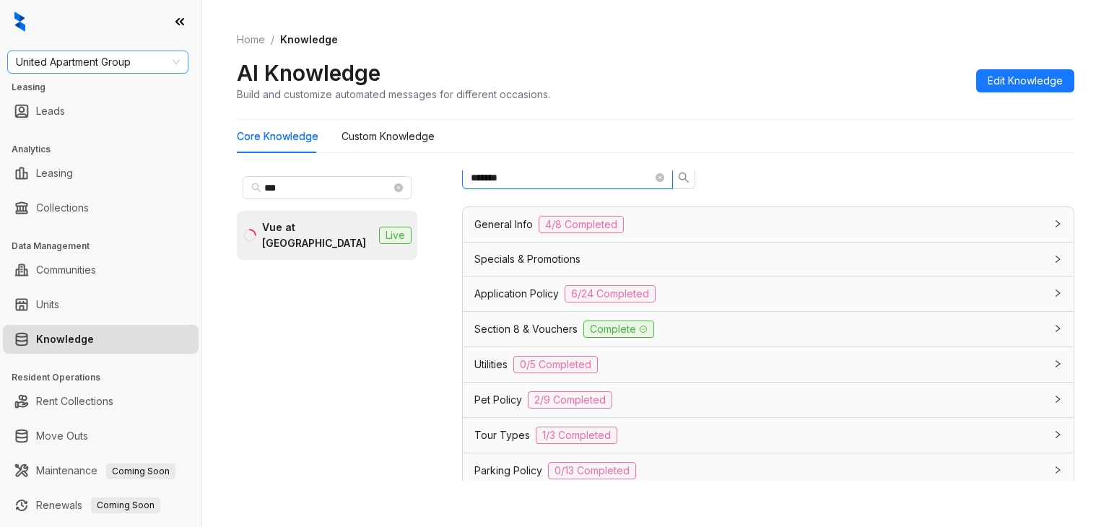
click at [74, 66] on span "United Apartment Group" at bounding box center [98, 62] width 164 height 22
type input "*******"
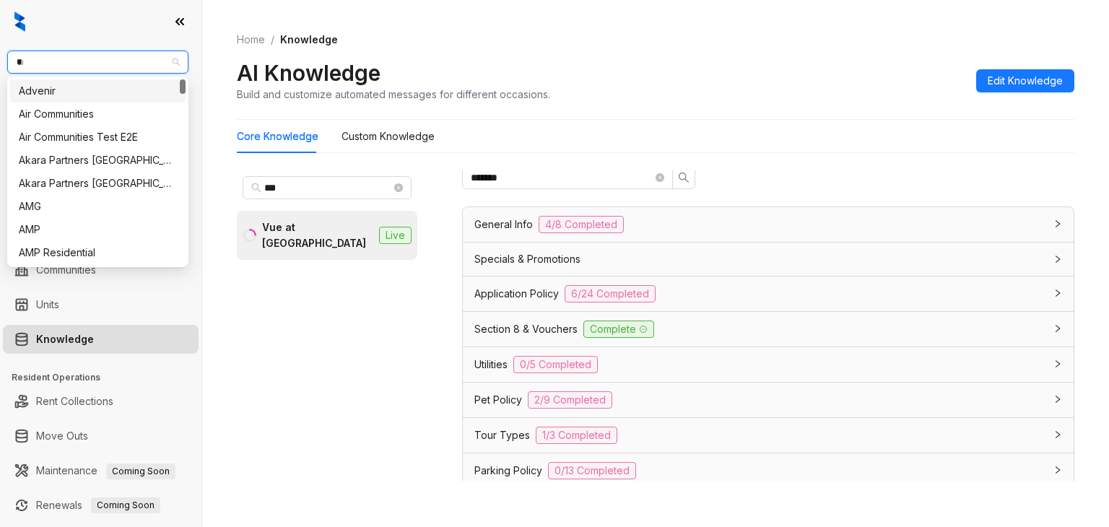
type input "***"
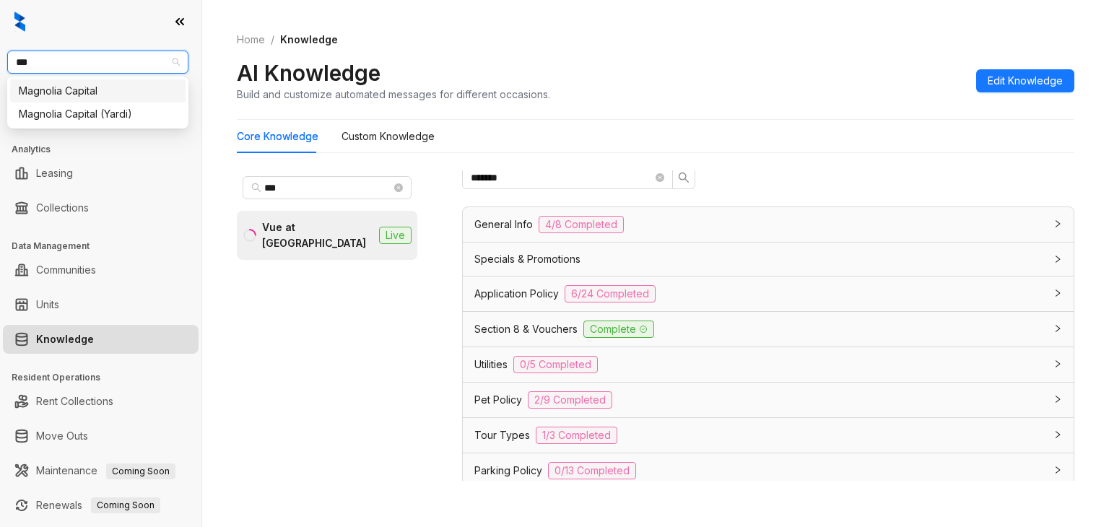
click at [64, 90] on div "Magnolia Capital" at bounding box center [98, 91] width 158 height 16
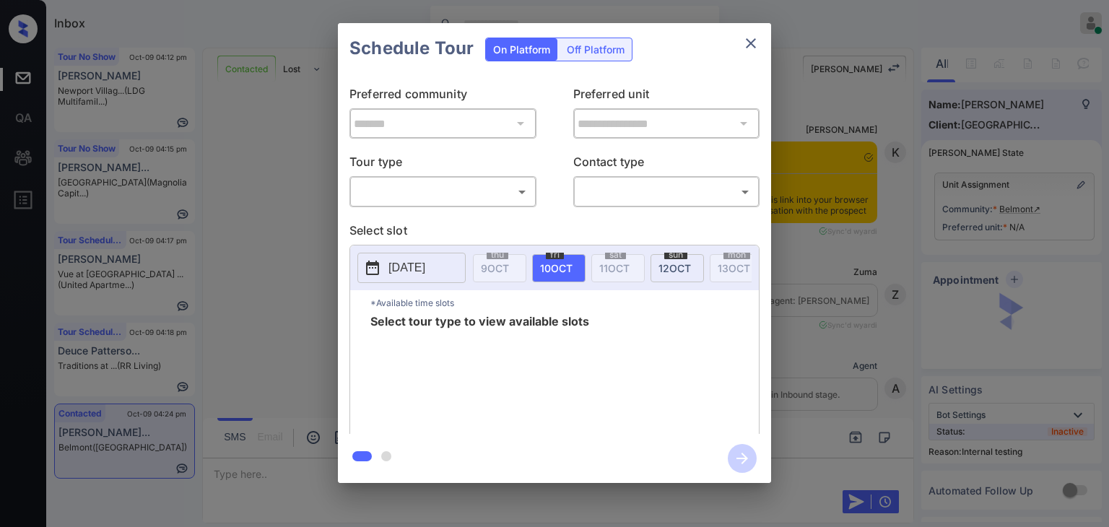
scroll to position [6535, 0]
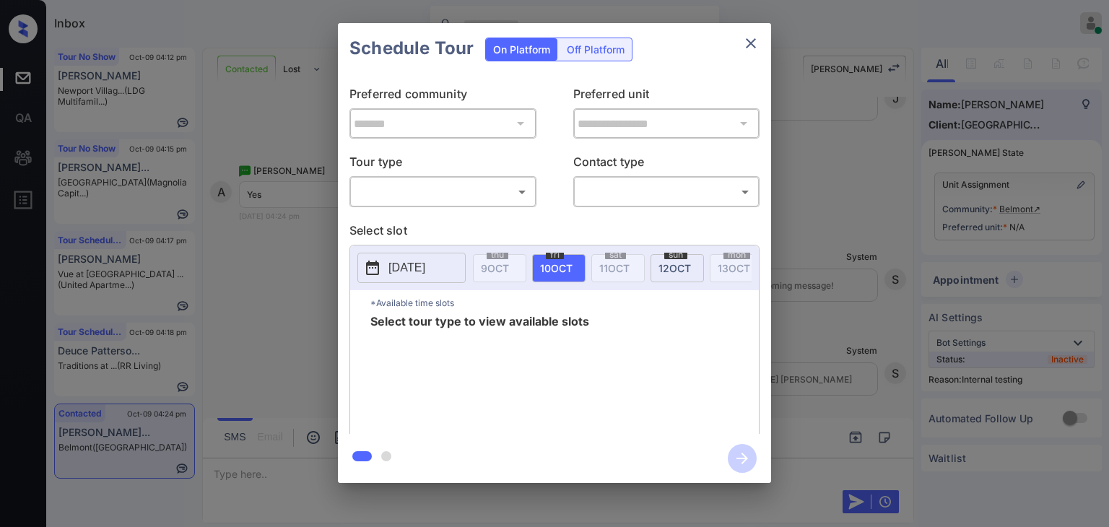
click at [461, 187] on body "Inbox Danielle Dela Cruz Online Set yourself offline Set yourself on break Prof…" at bounding box center [554, 263] width 1109 height 527
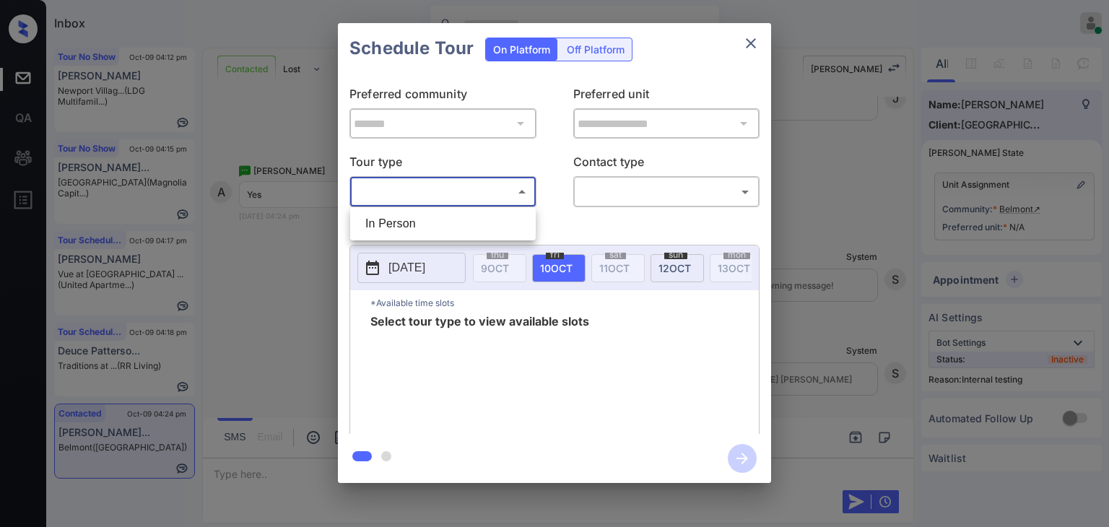
click at [410, 219] on li "In Person" at bounding box center [443, 224] width 178 height 26
type input "********"
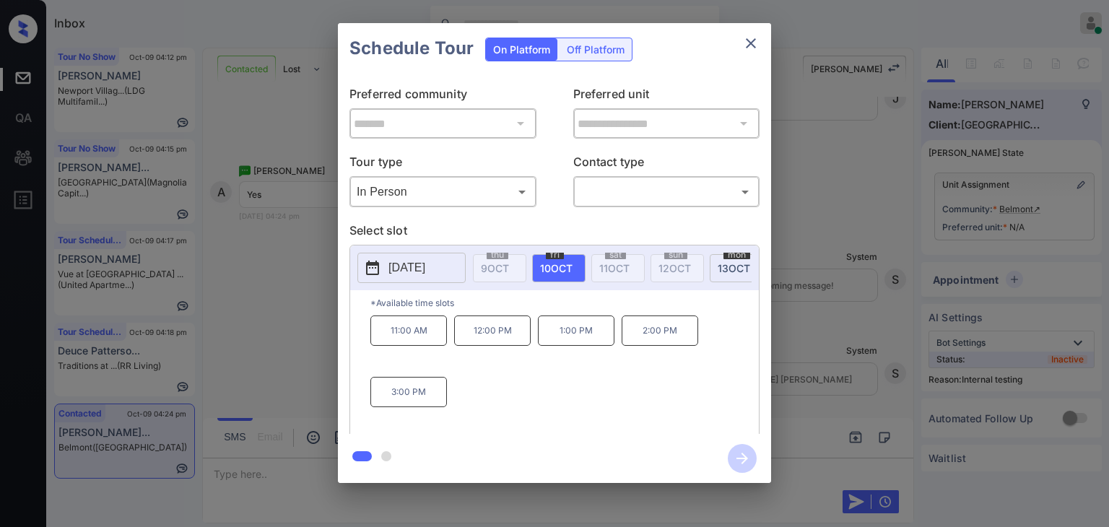
click at [609, 392] on div "11:00 AM 12:00 PM 1:00 PM 2:00 PM 3:00 PM" at bounding box center [564, 374] width 388 height 116
click at [751, 40] on icon "close" at bounding box center [750, 43] width 17 height 17
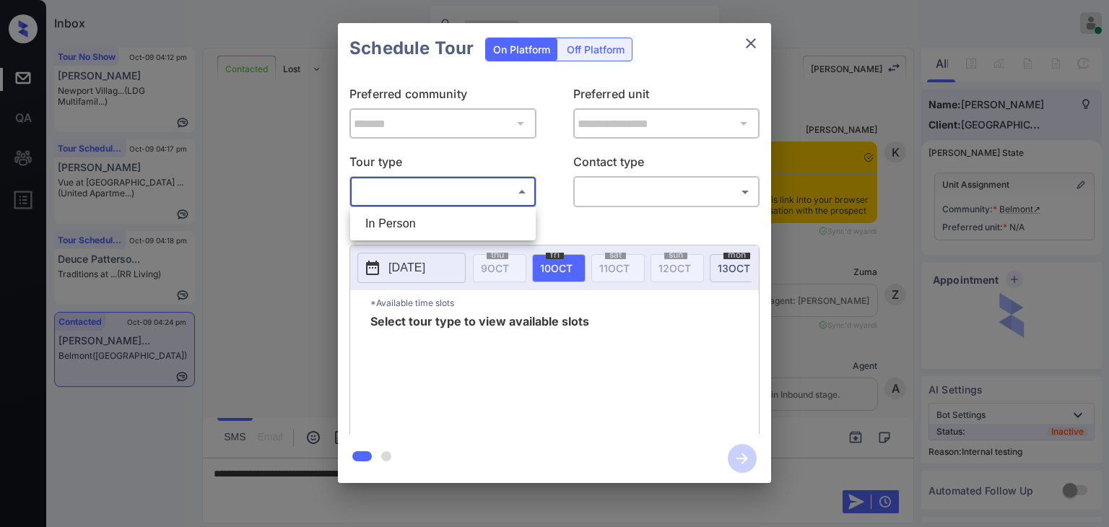
scroll to position [6535, 0]
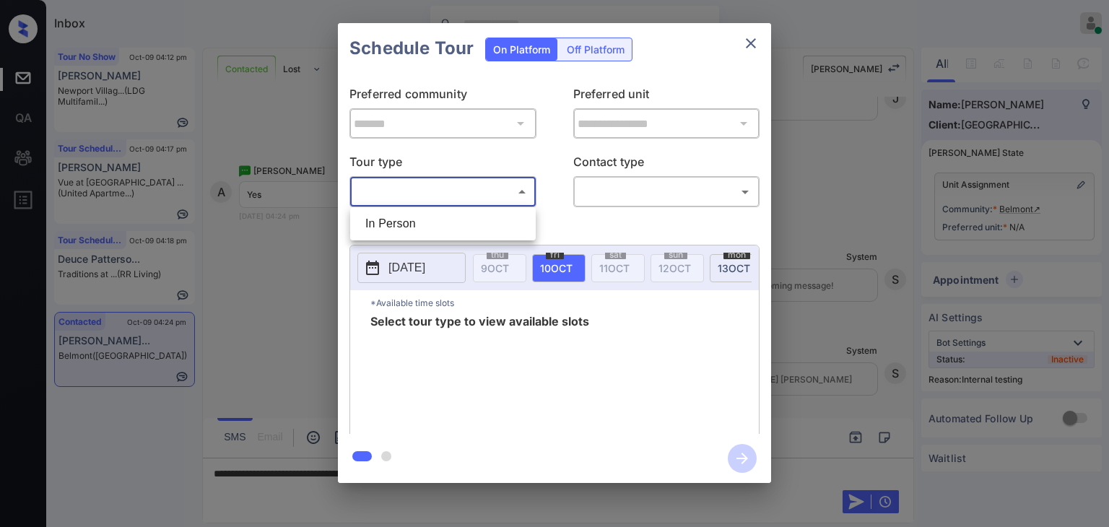
click at [751, 41] on div at bounding box center [554, 263] width 1109 height 527
click at [749, 45] on icon "close" at bounding box center [750, 43] width 17 height 17
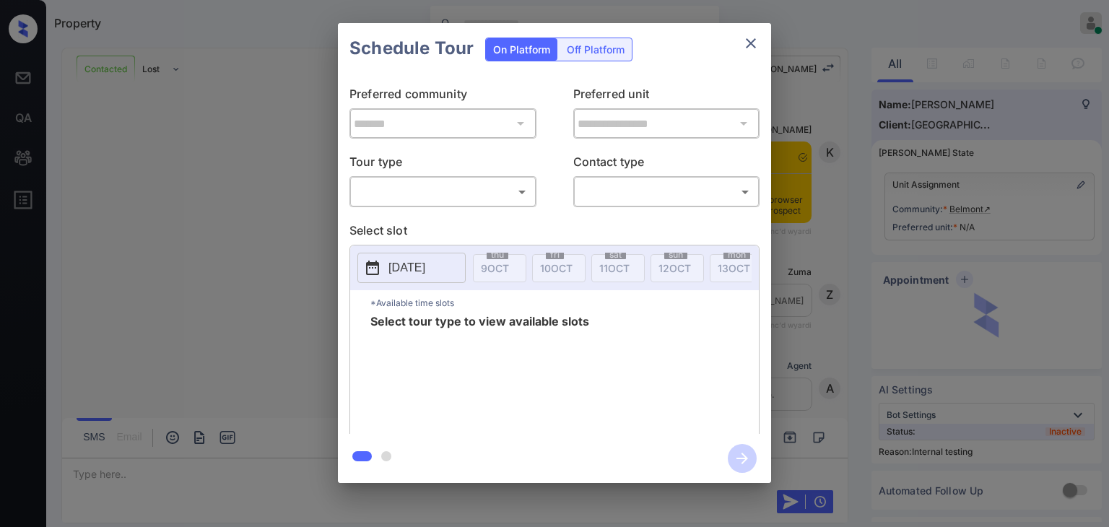
scroll to position [6535, 0]
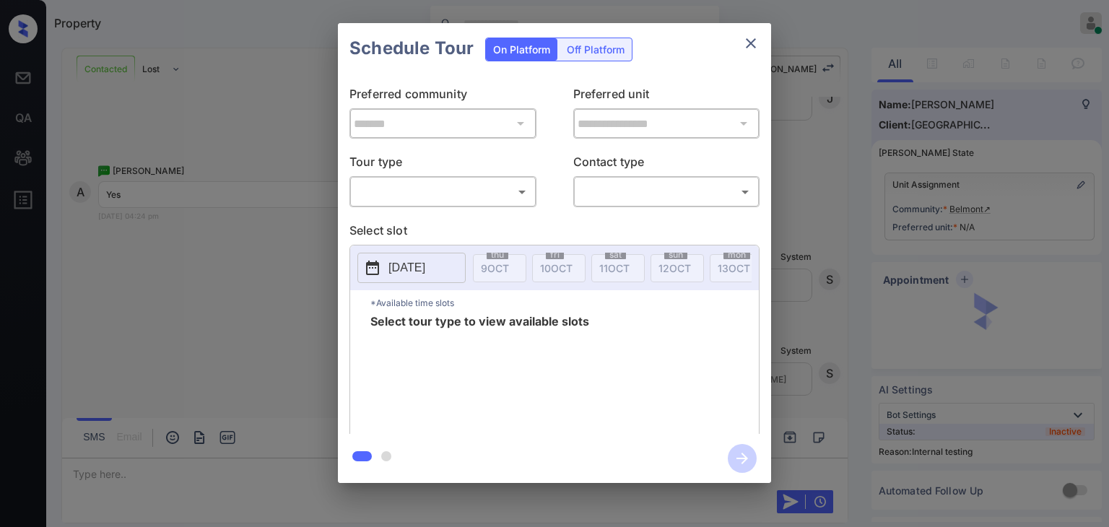
click at [449, 189] on body "Property Danielle Dela Cruz Online Set yourself offline Set yourself on break P…" at bounding box center [554, 263] width 1109 height 527
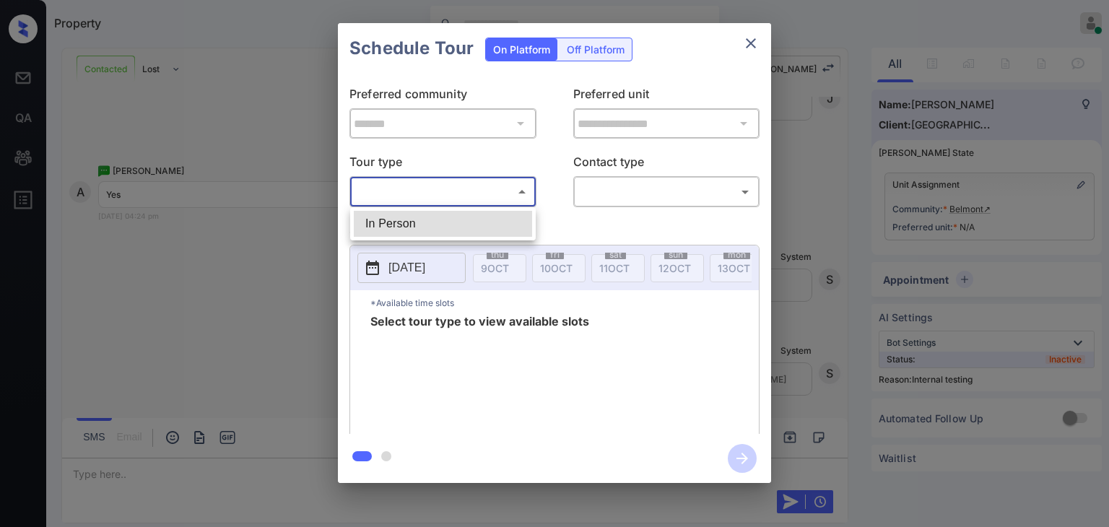
click at [389, 217] on li "In Person" at bounding box center [443, 224] width 178 height 26
type input "********"
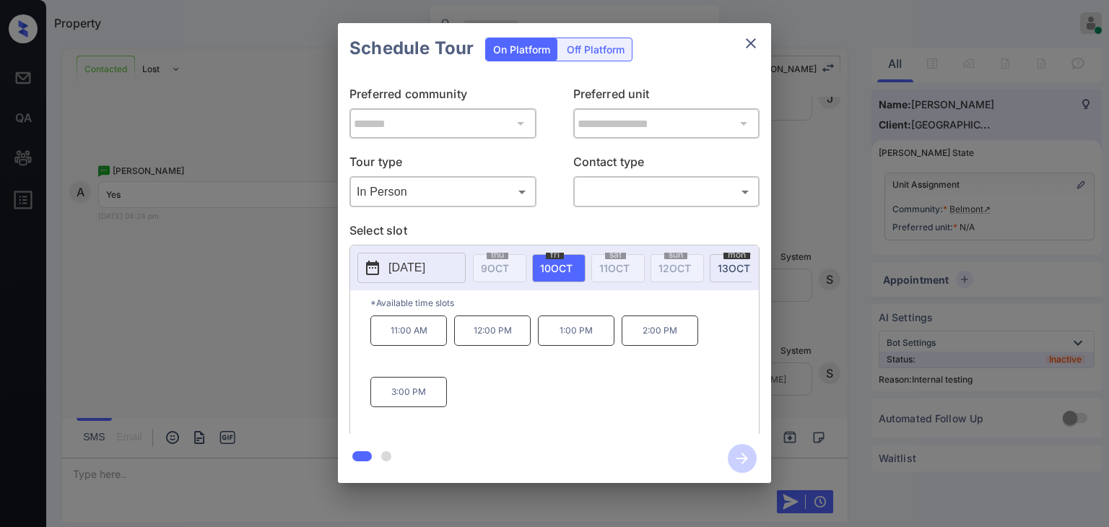
click at [151, 482] on div "**********" at bounding box center [554, 253] width 1109 height 506
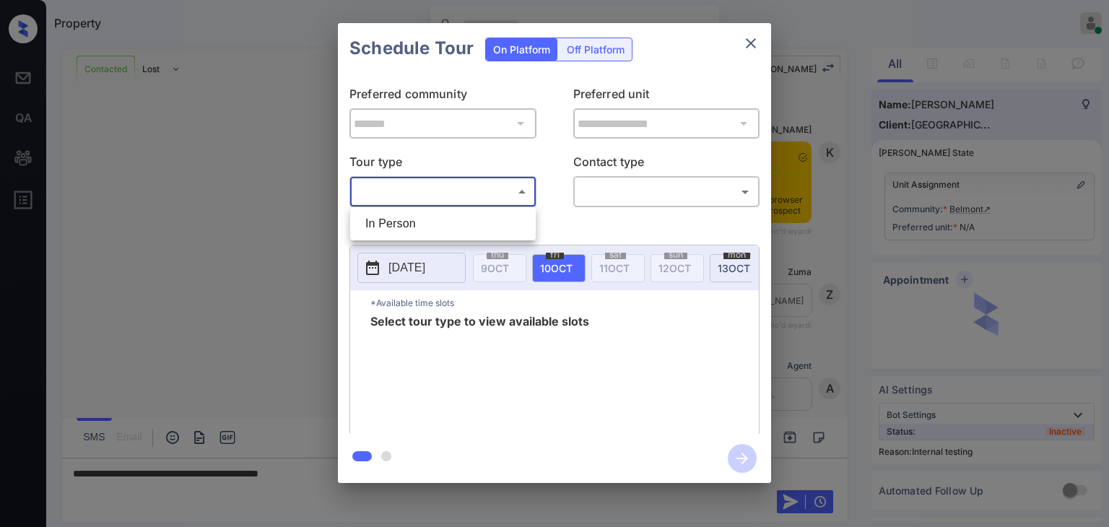
click at [409, 189] on div at bounding box center [554, 263] width 1109 height 527
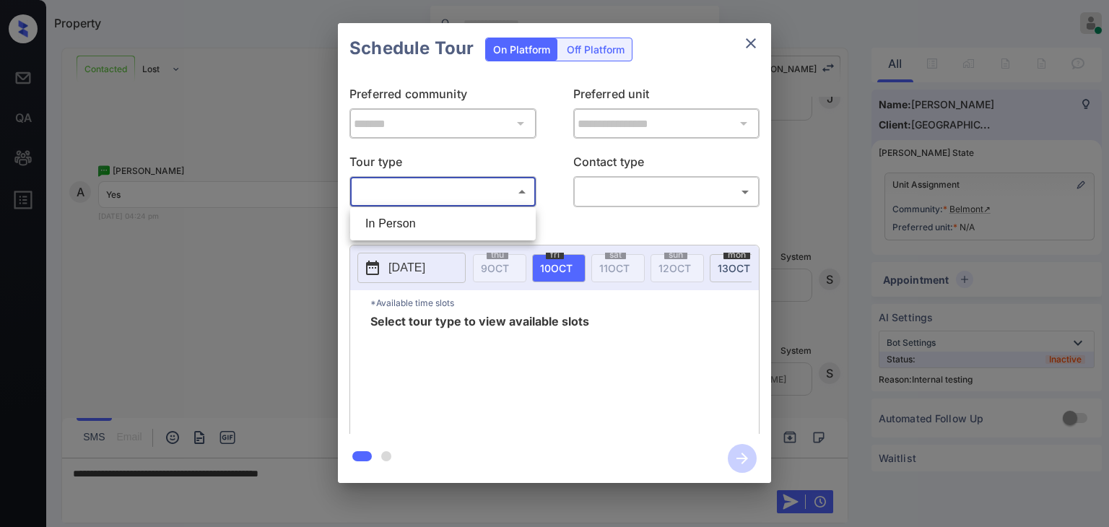
click at [418, 191] on body "Property Danielle Dela Cruz Online Set yourself offline Set yourself on break P…" at bounding box center [554, 263] width 1109 height 527
click at [398, 221] on li "In Person" at bounding box center [443, 224] width 178 height 26
type input "********"
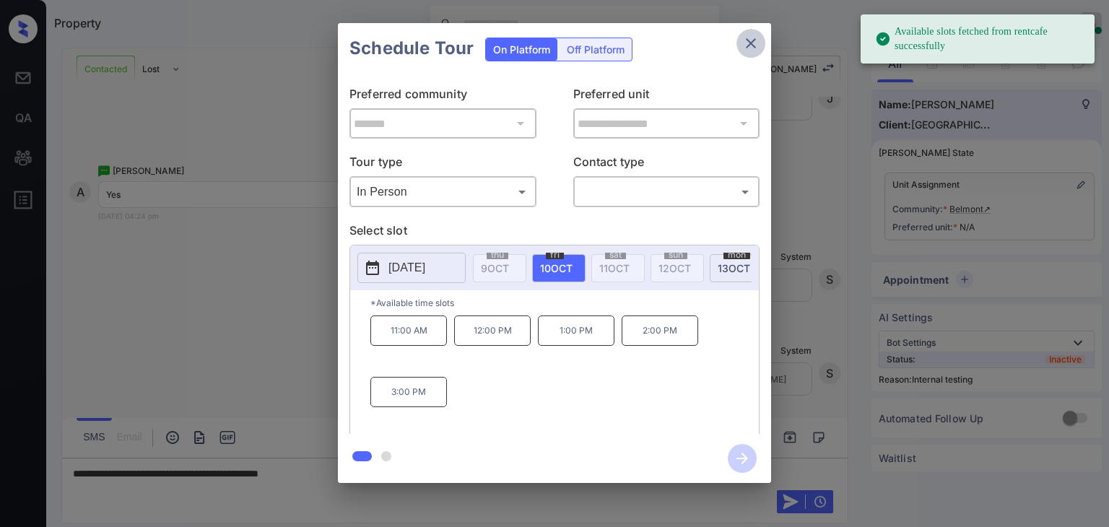
click at [754, 43] on icon "close" at bounding box center [750, 43] width 17 height 17
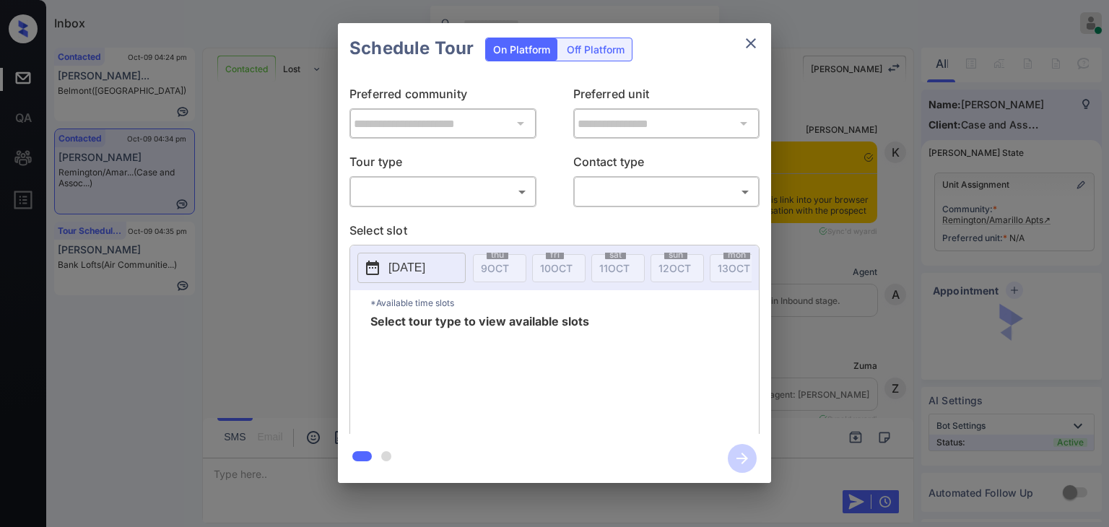
scroll to position [2747, 0]
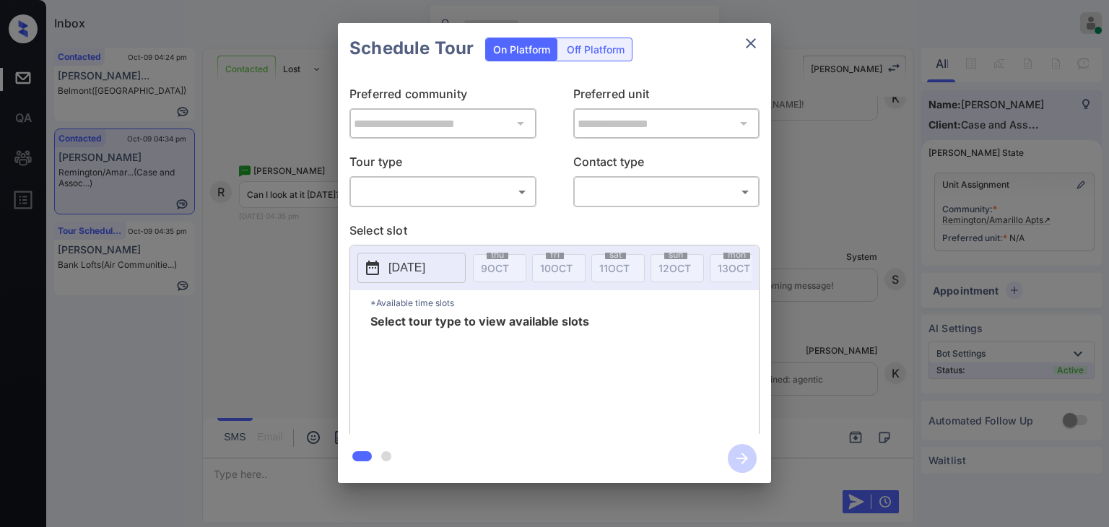
click at [410, 192] on body "Inbox Danielle Dela Cruz Online Set yourself offline Set yourself on break Prof…" at bounding box center [554, 263] width 1109 height 527
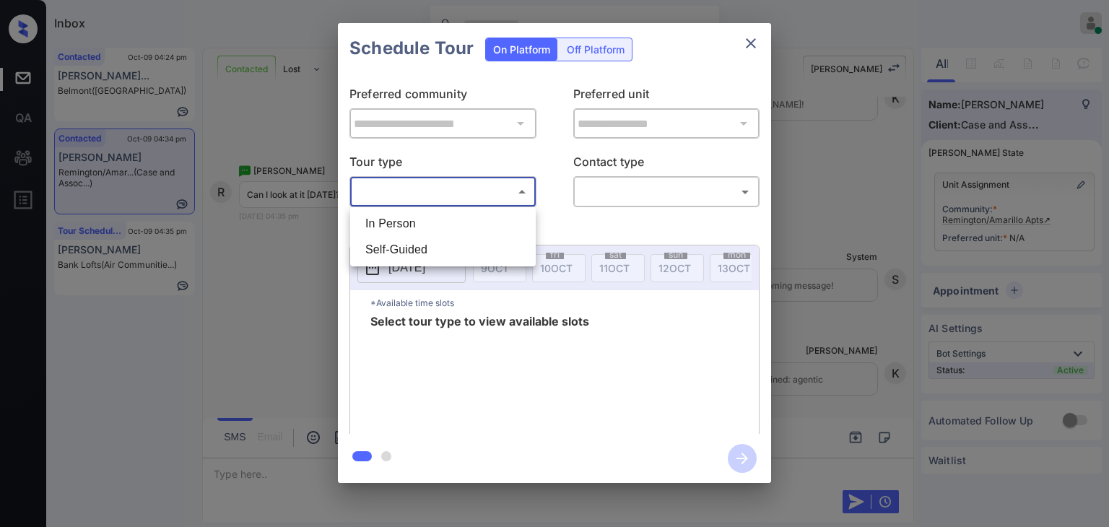
click at [393, 223] on li "In Person" at bounding box center [443, 224] width 178 height 26
type input "********"
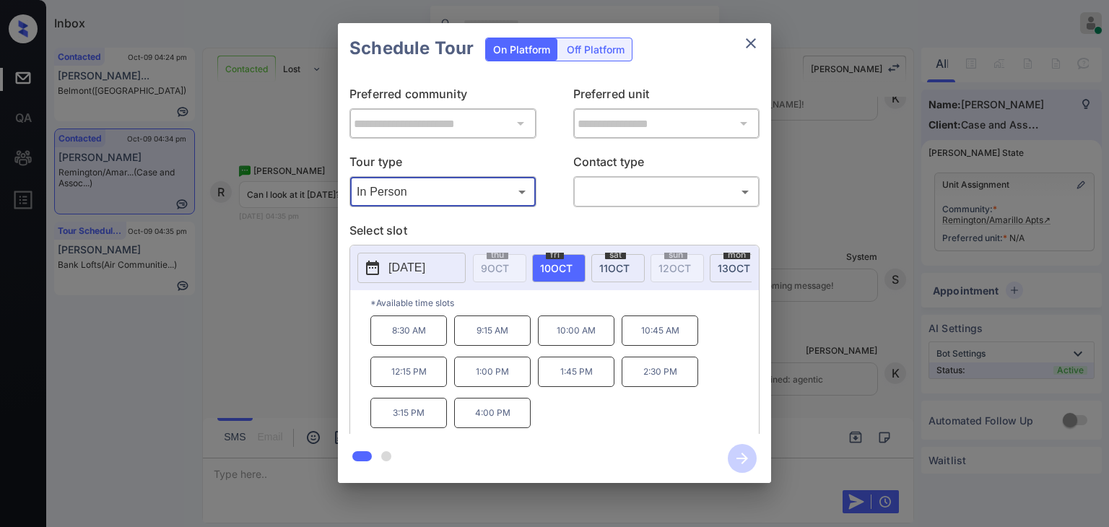
click at [752, 45] on icon "close" at bounding box center [751, 43] width 10 height 10
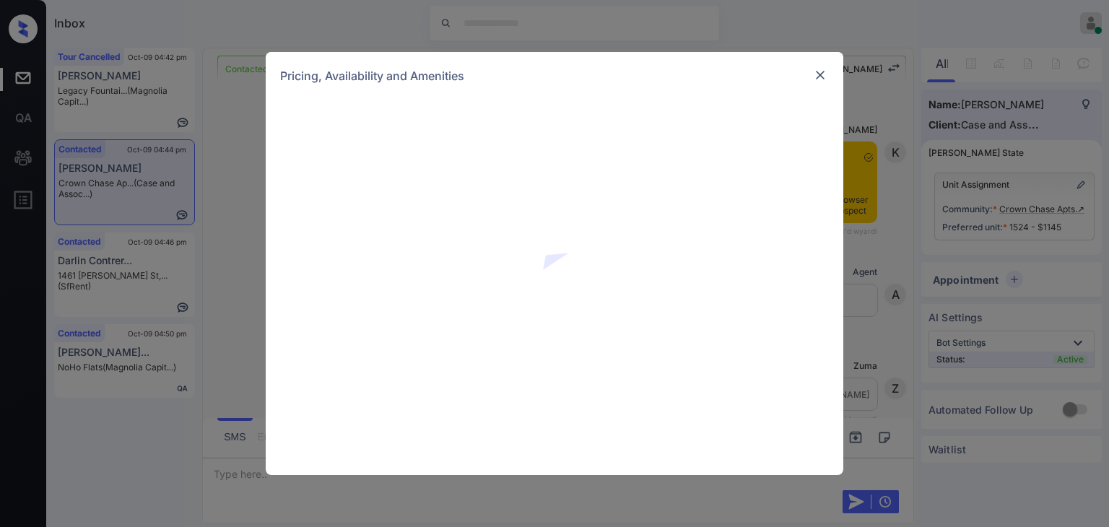
scroll to position [3642, 0]
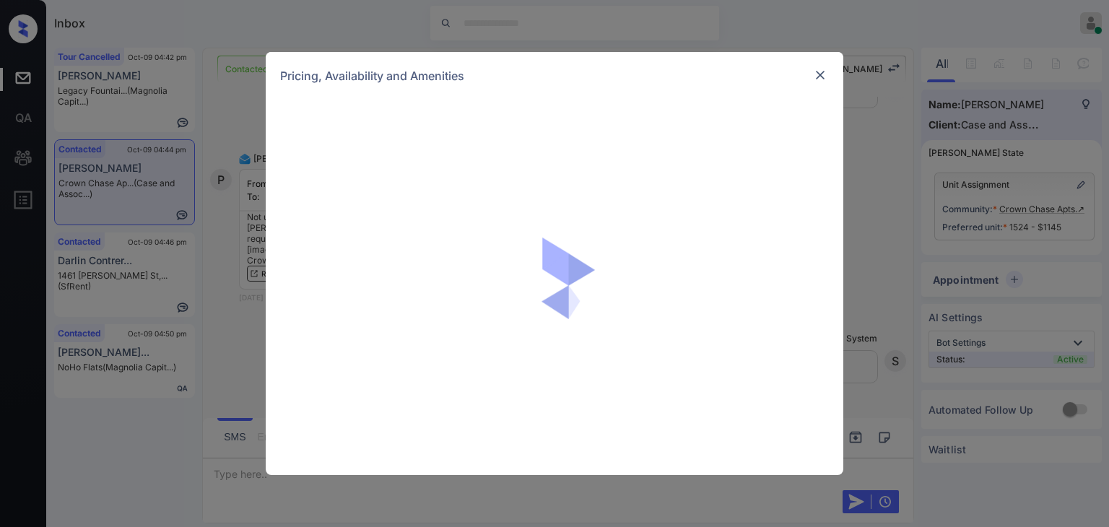
click at [823, 68] on img at bounding box center [820, 75] width 14 height 14
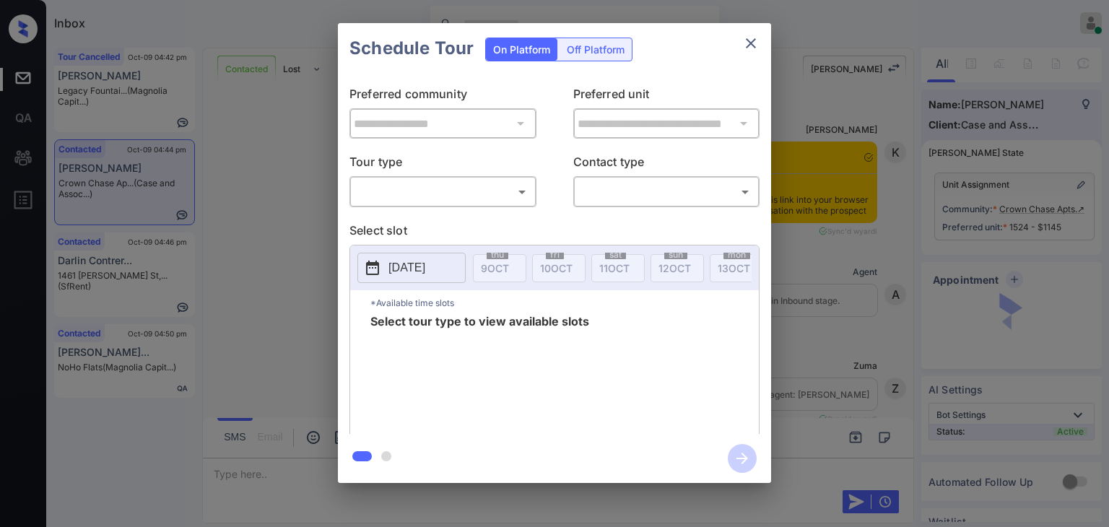
scroll to position [3642, 0]
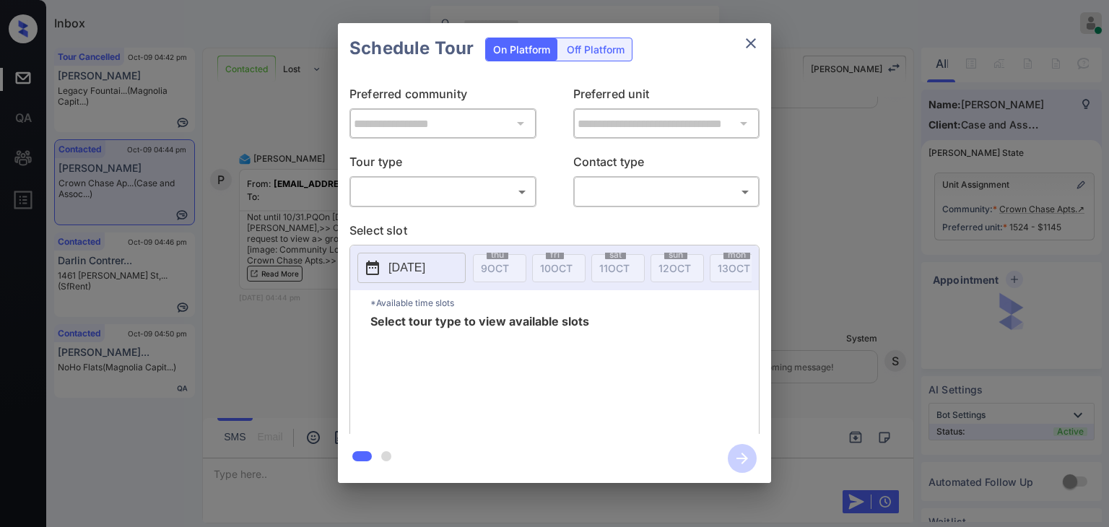
click at [400, 185] on body "Inbox [PERSON_NAME] [PERSON_NAME] Online Set yourself offline Set yourself on b…" at bounding box center [554, 263] width 1109 height 527
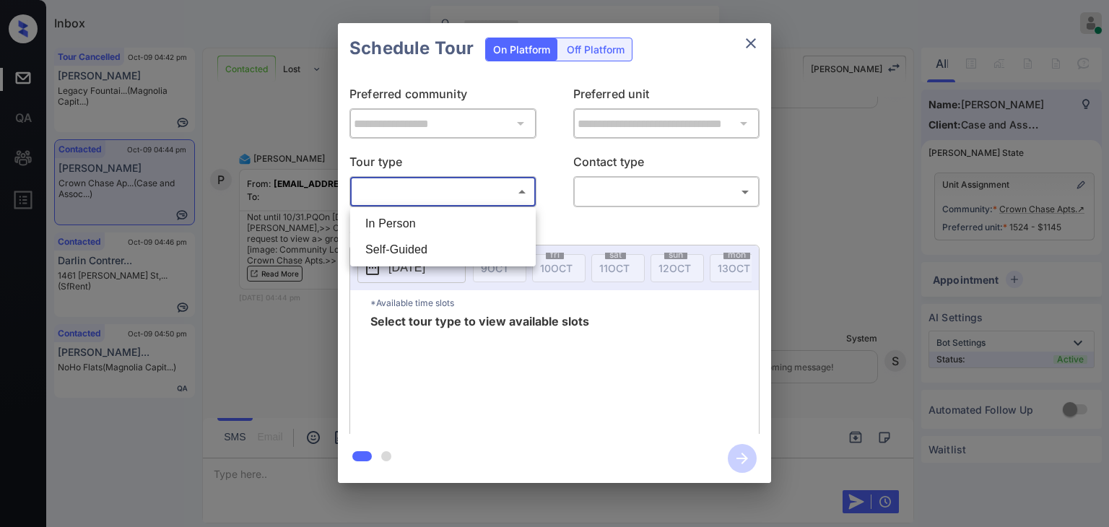
click at [395, 224] on li "In Person" at bounding box center [443, 224] width 178 height 26
type input "********"
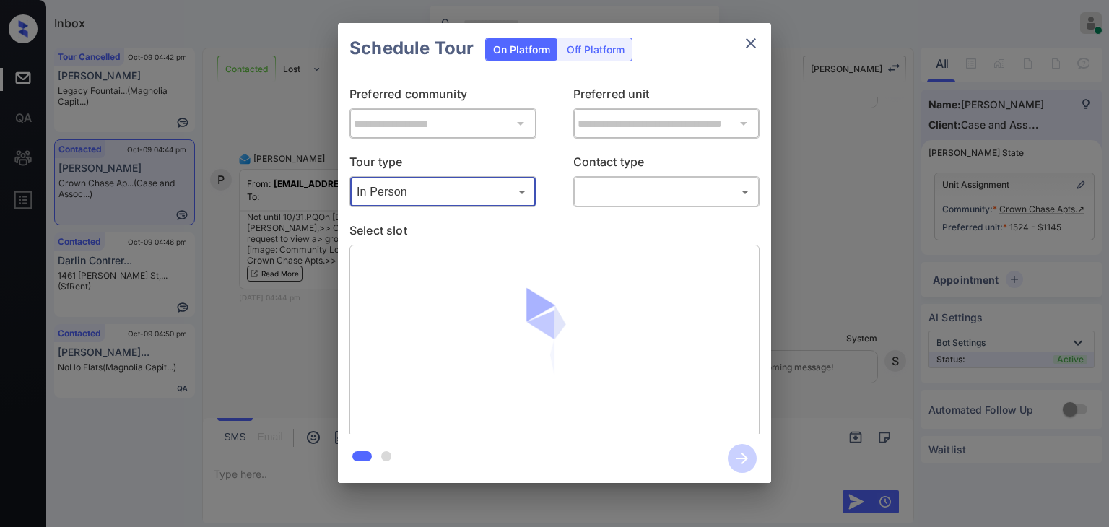
click at [638, 193] on body "Inbox [PERSON_NAME] [PERSON_NAME] Online Set yourself offline Set yourself on b…" at bounding box center [554, 263] width 1109 height 527
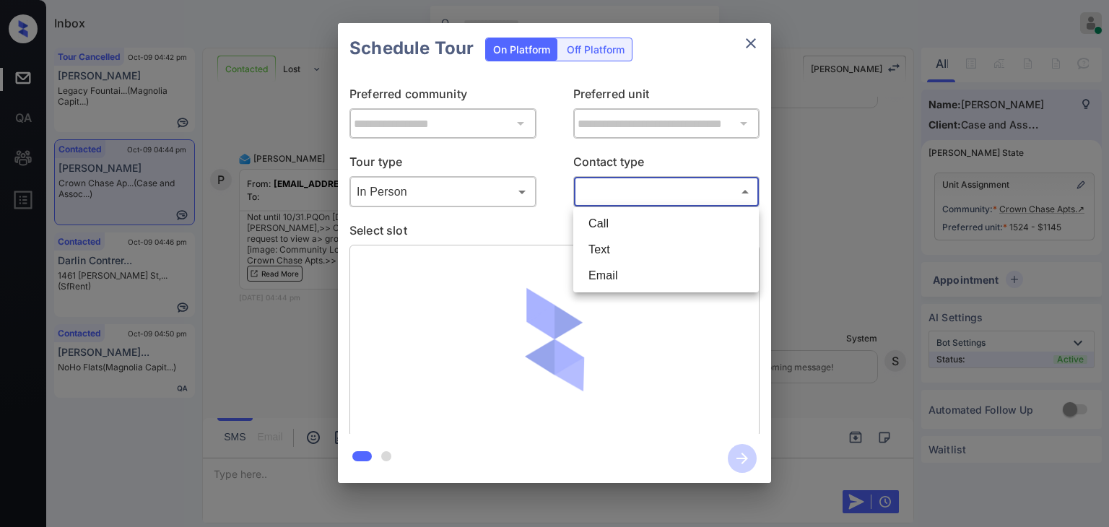
click at [622, 245] on li "Text" at bounding box center [666, 250] width 178 height 26
type input "****"
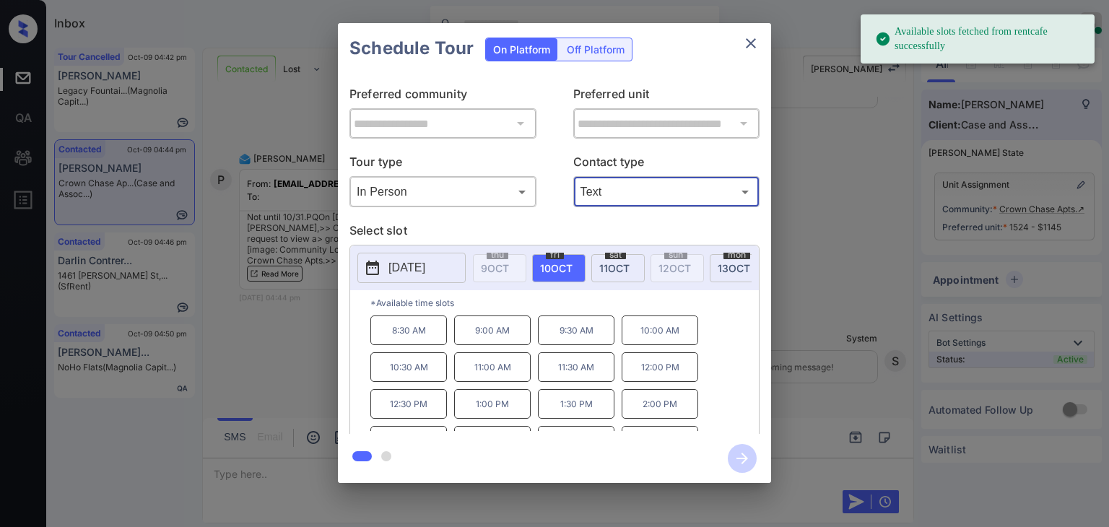
click at [425, 265] on p "2025-10-10" at bounding box center [406, 267] width 37 height 17
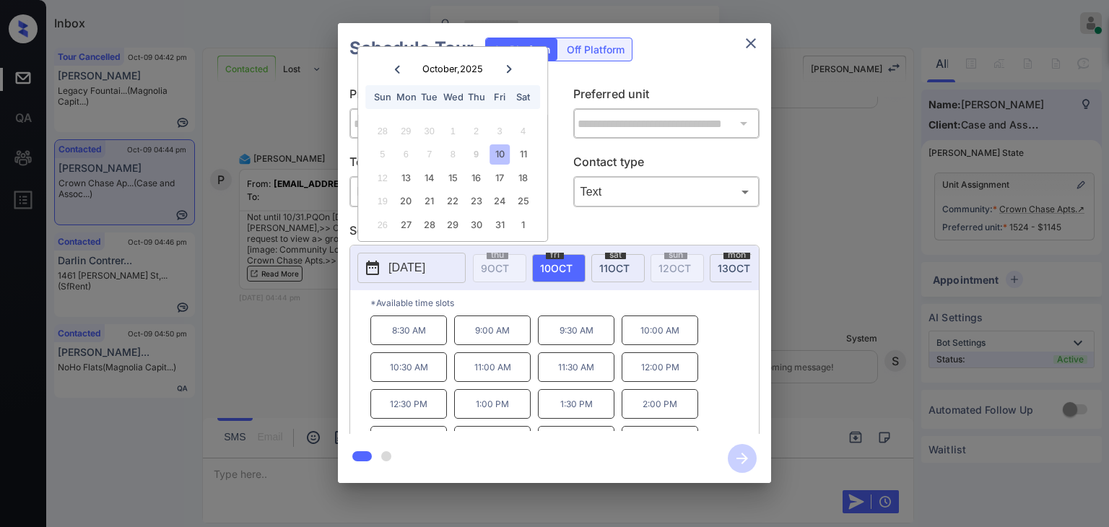
click at [515, 66] on div at bounding box center [508, 69] width 19 height 18
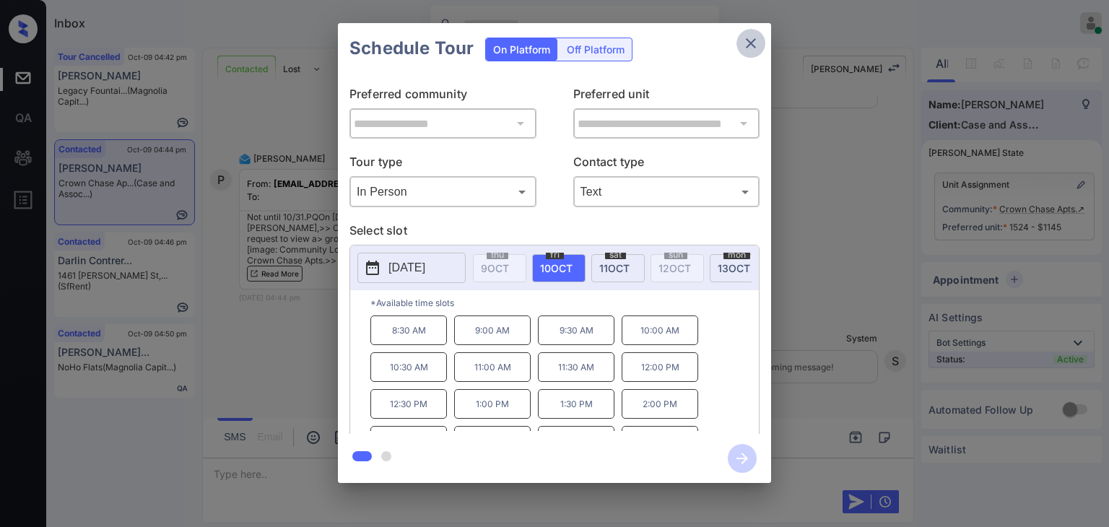
click at [752, 37] on icon "close" at bounding box center [750, 43] width 17 height 17
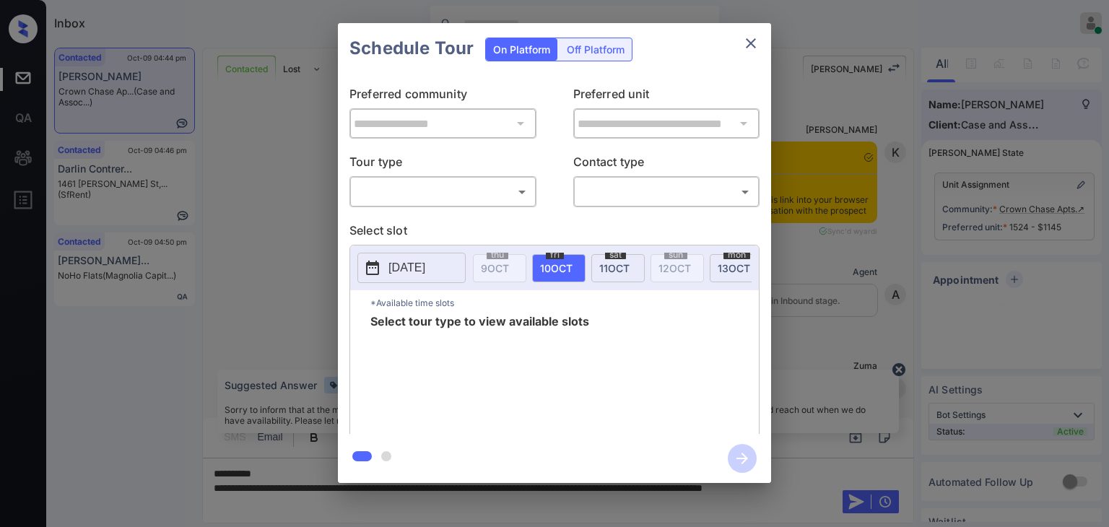
scroll to position [3642, 0]
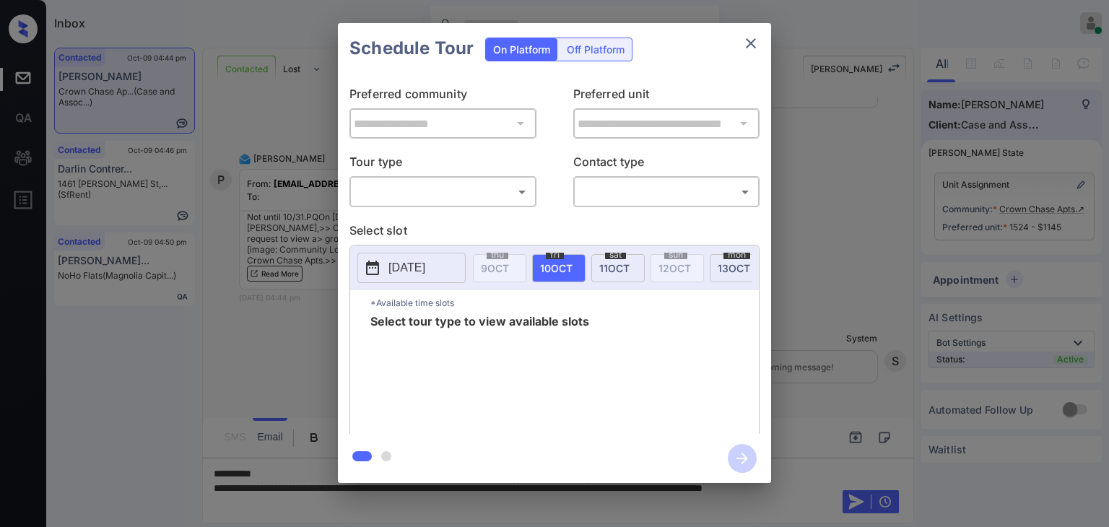
click at [425, 182] on body "Inbox Danielle Dela Cruz Online Set yourself offline Set yourself on break Prof…" at bounding box center [554, 263] width 1109 height 527
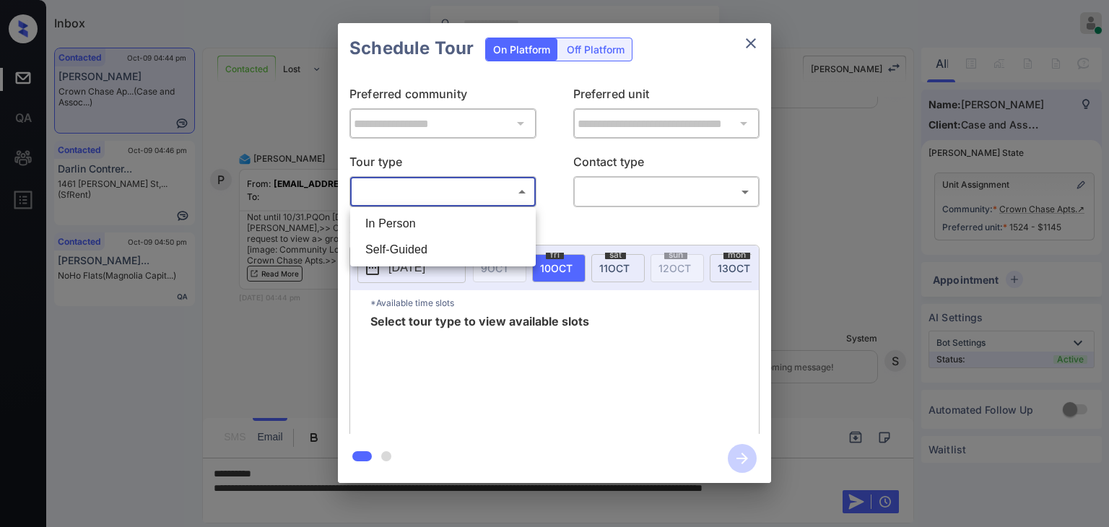
click at [407, 221] on li "In Person" at bounding box center [443, 224] width 178 height 26
type input "********"
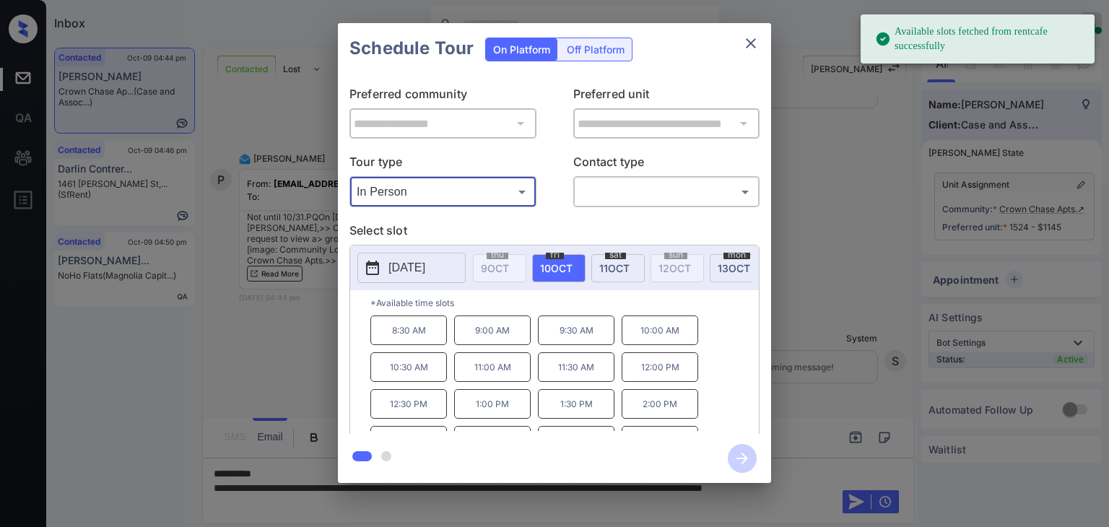
click at [425, 265] on p "[DATE]" at bounding box center [406, 267] width 37 height 17
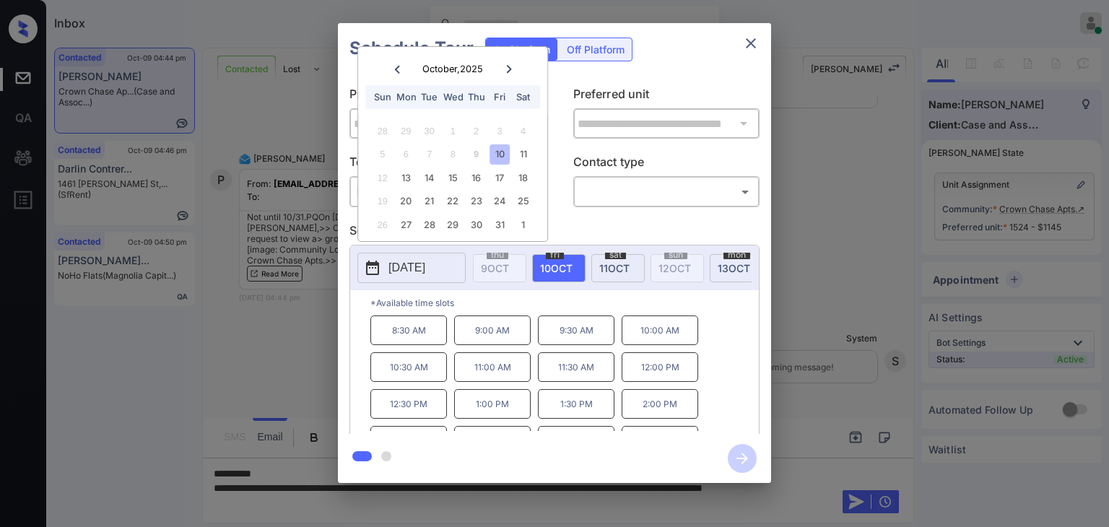
click at [515, 77] on div "October , 2025 Sun Mon Tue Wed Thu Fri Sat" at bounding box center [452, 81] width 189 height 68
click at [507, 71] on div at bounding box center [508, 69] width 19 height 18
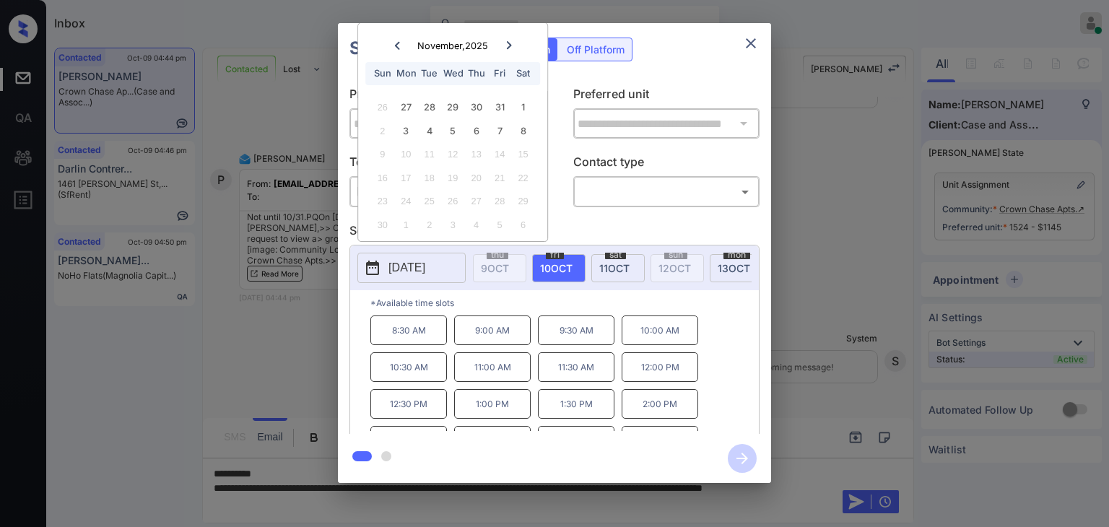
click at [753, 42] on icon "close" at bounding box center [750, 43] width 17 height 17
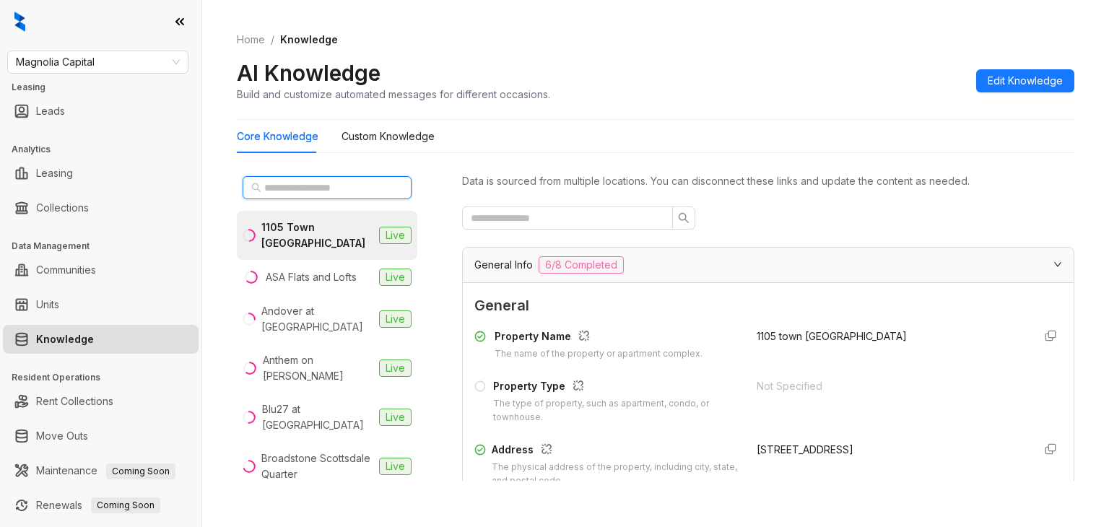
click at [362, 186] on input "text" at bounding box center [327, 188] width 127 height 16
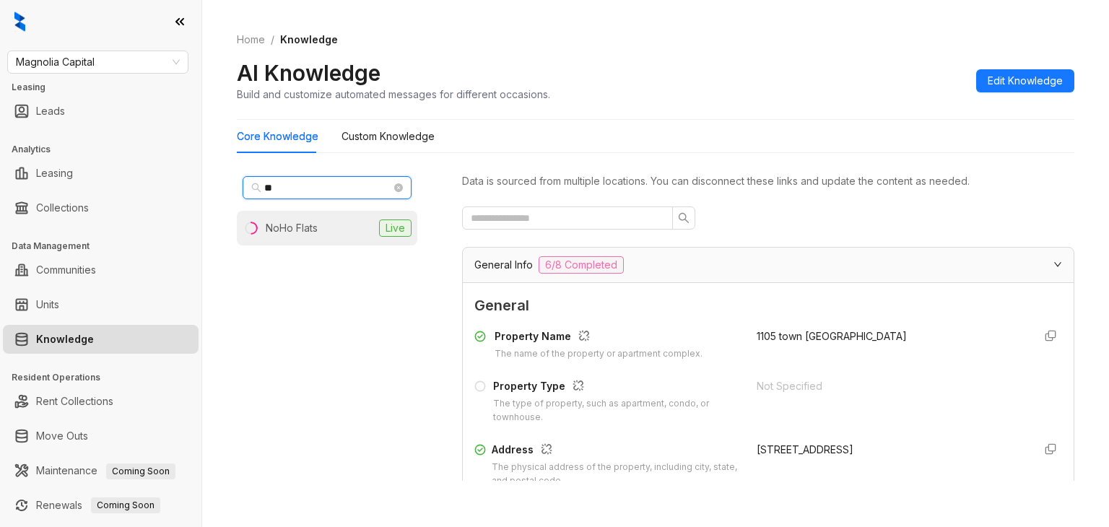
type input "**"
click at [281, 222] on div "NoHo Flats" at bounding box center [292, 228] width 52 height 16
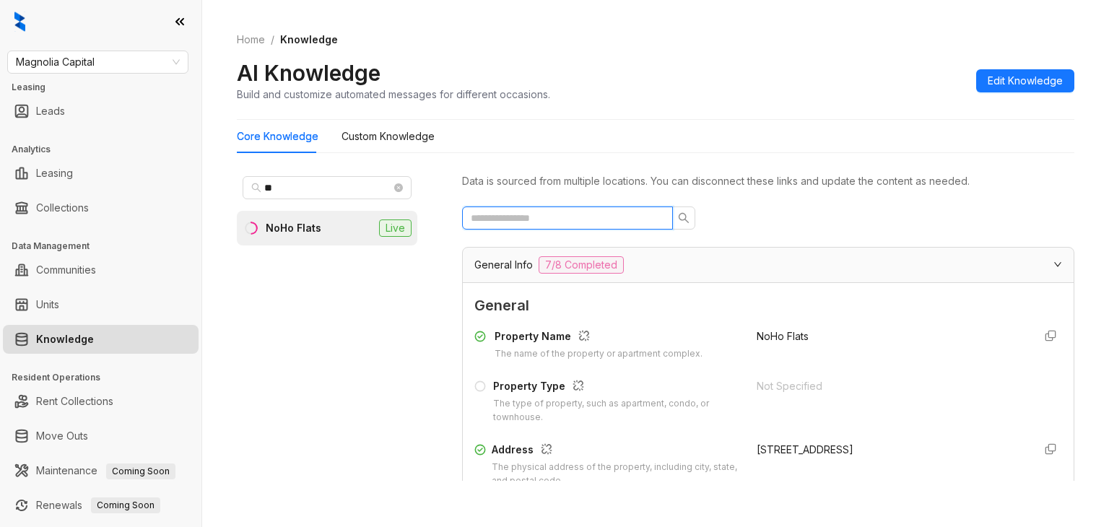
click at [592, 215] on input "text" at bounding box center [562, 218] width 182 height 16
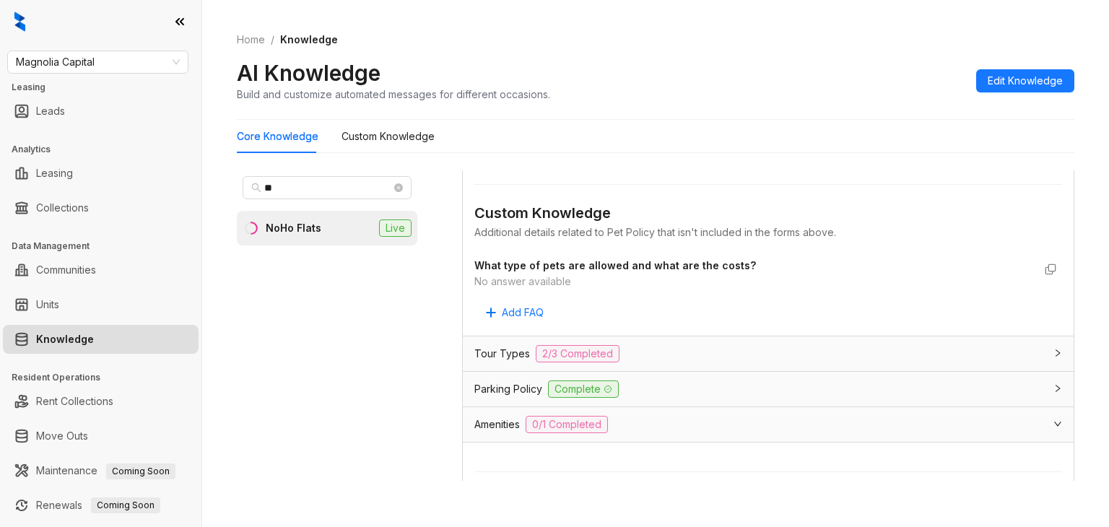
scroll to position [722, 0]
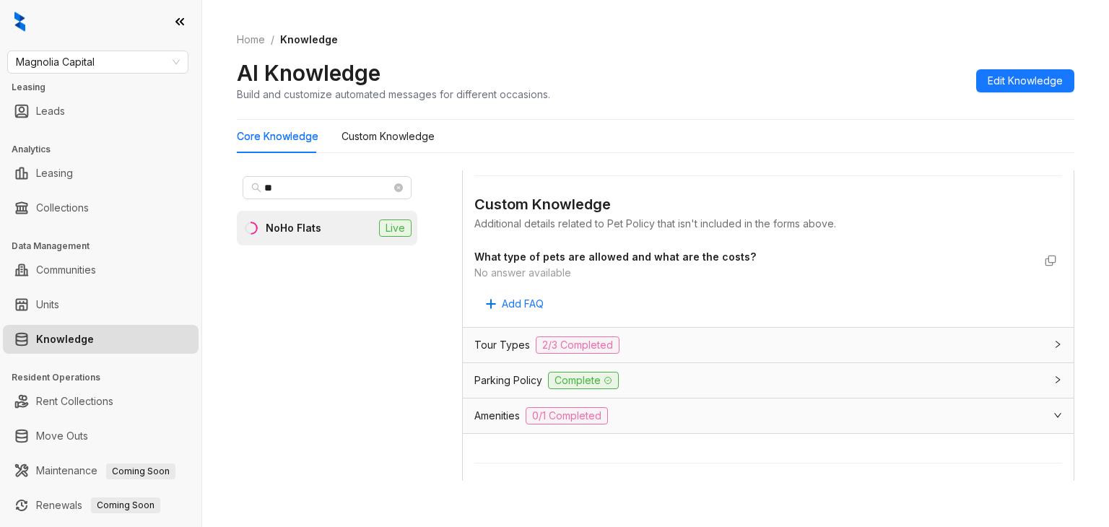
type input "***"
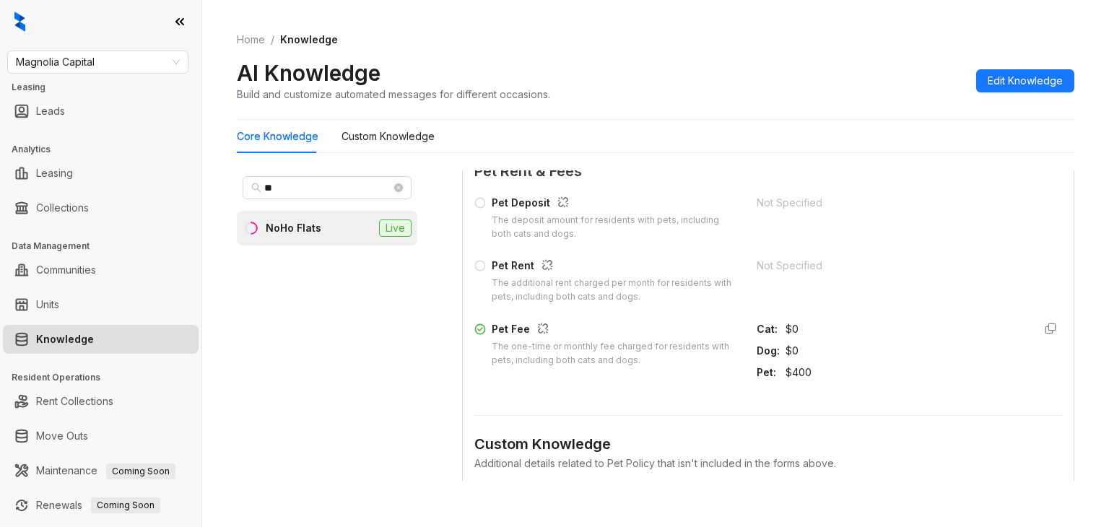
scroll to position [370, 0]
